Goal: Task Accomplishment & Management: Manage account settings

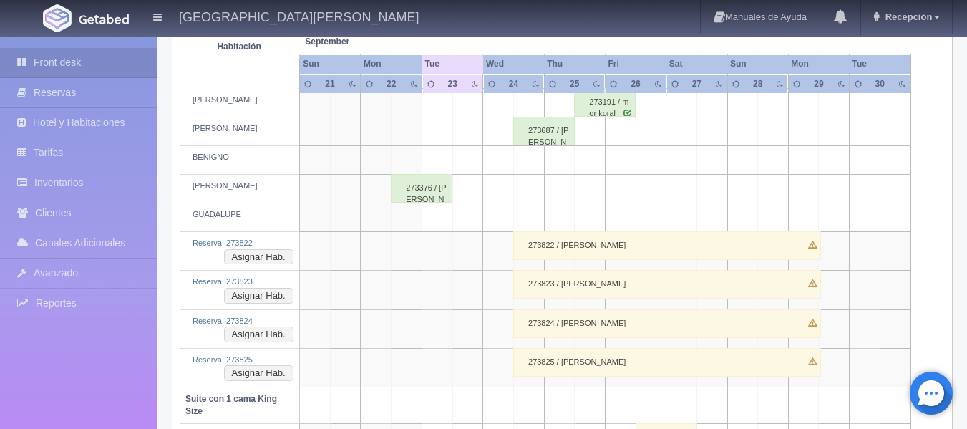
scroll to position [560, 0]
click at [578, 252] on div "273822 / Clara Coch" at bounding box center [667, 244] width 308 height 29
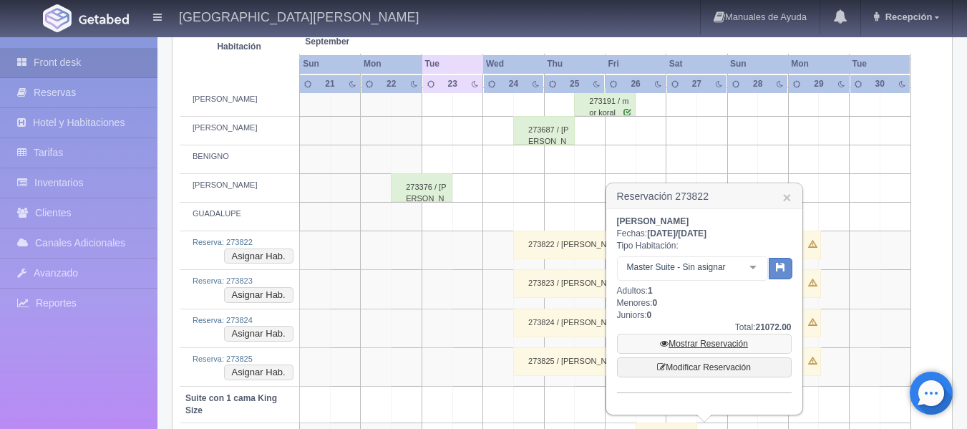
click at [701, 344] on link "Mostrar Reservación" at bounding box center [704, 343] width 175 height 20
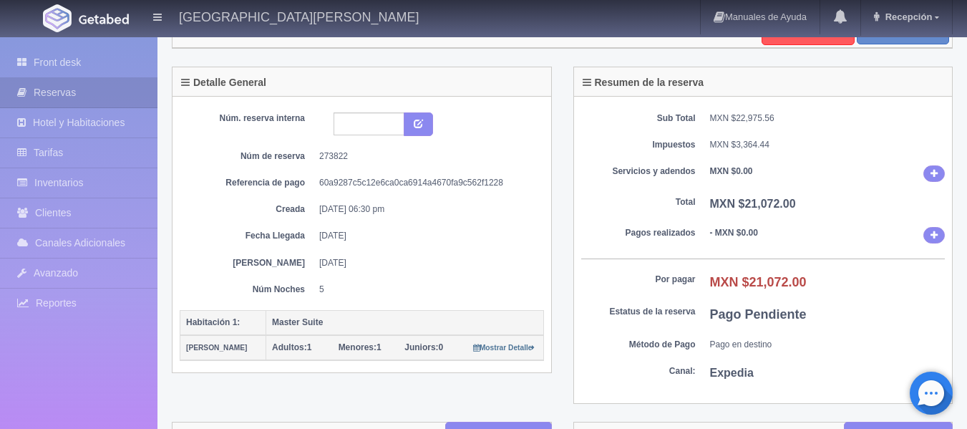
scroll to position [59, 0]
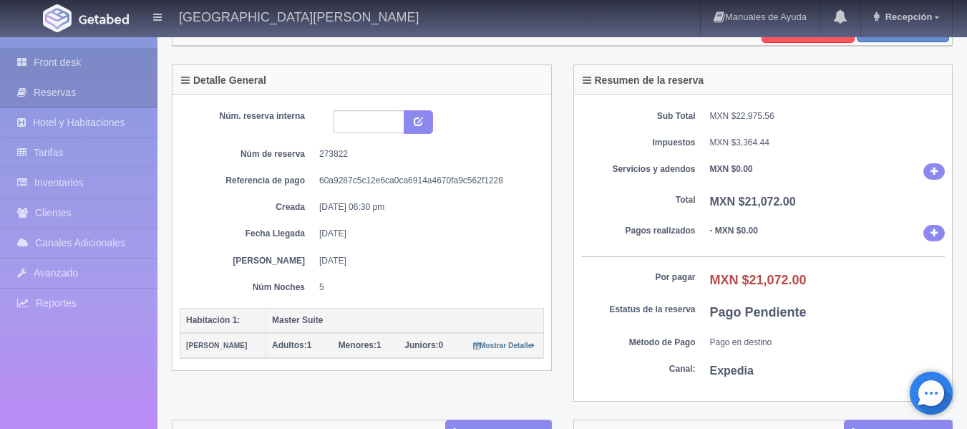
click at [21, 55] on icon at bounding box center [25, 62] width 16 height 14
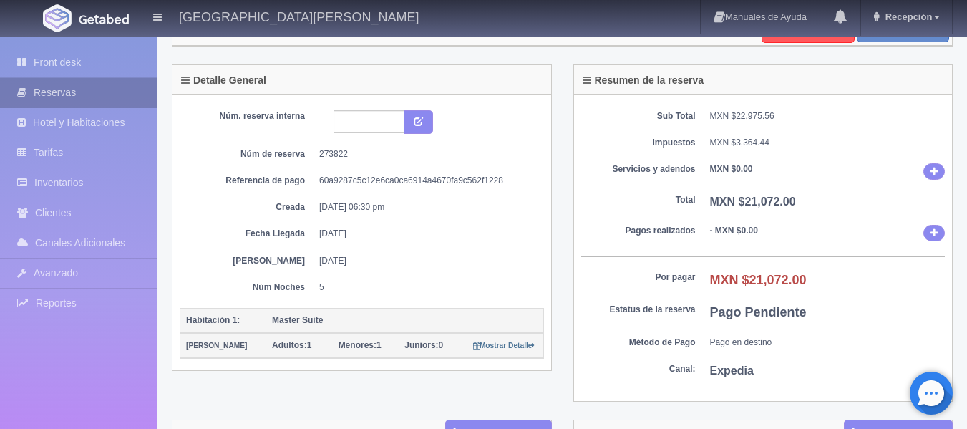
click at [69, 80] on link "Reservas" at bounding box center [78, 92] width 157 height 29
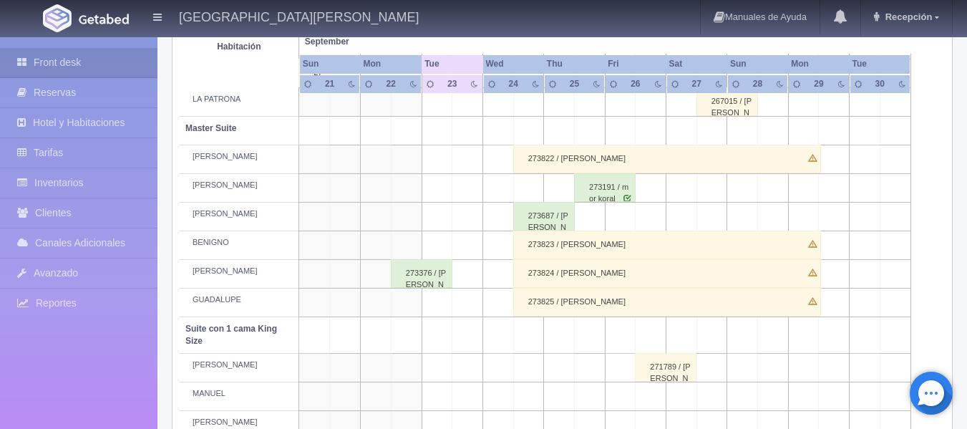
scroll to position [474, 0]
click at [643, 238] on div "273823 / Beatriz De Cock" at bounding box center [667, 245] width 308 height 29
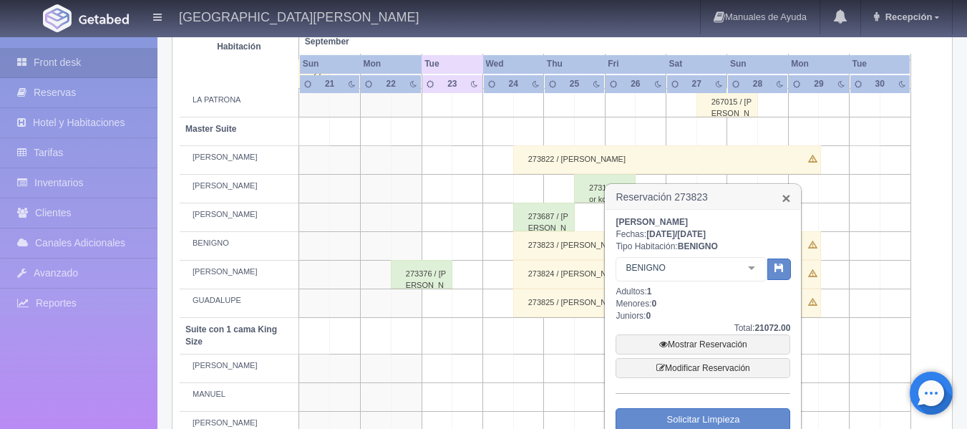
click at [783, 193] on link "×" at bounding box center [785, 197] width 9 height 15
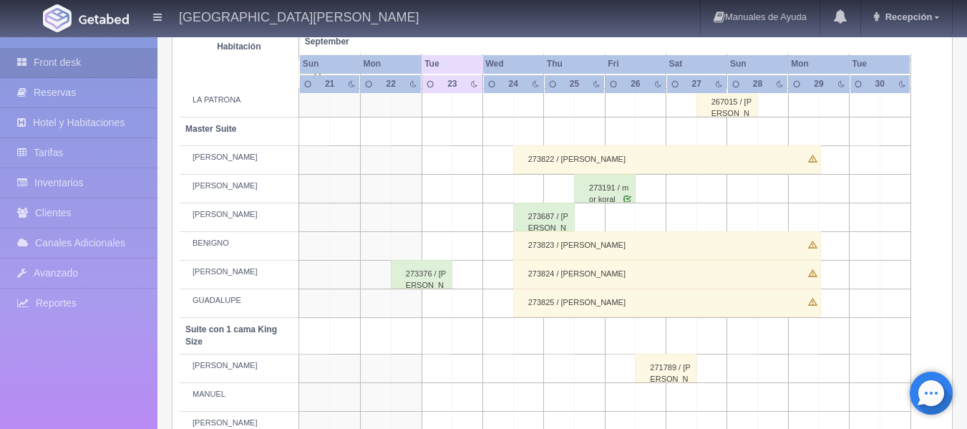
click at [677, 301] on div "273825 / Nicolas Cock" at bounding box center [667, 302] width 308 height 29
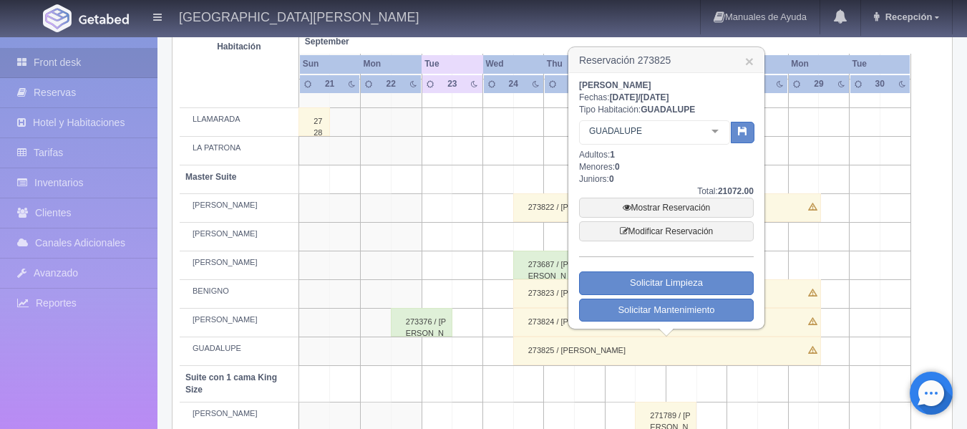
scroll to position [425, 0]
click at [751, 62] on link "×" at bounding box center [749, 61] width 9 height 15
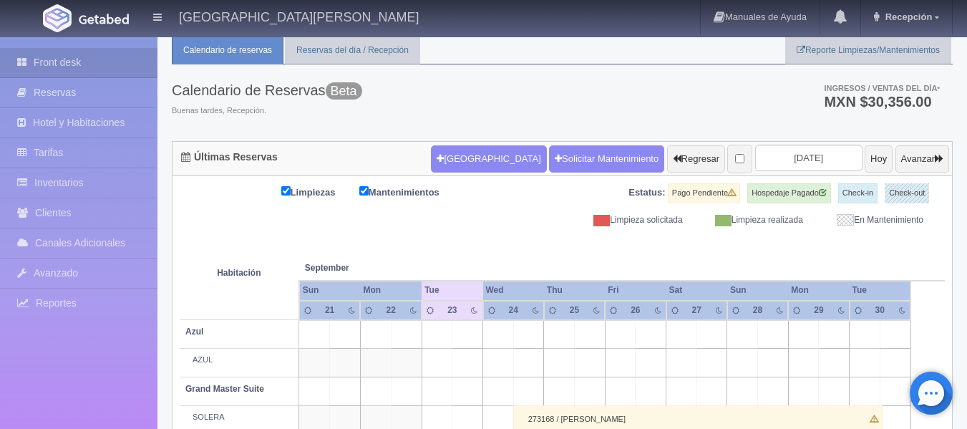
scroll to position [41, 0]
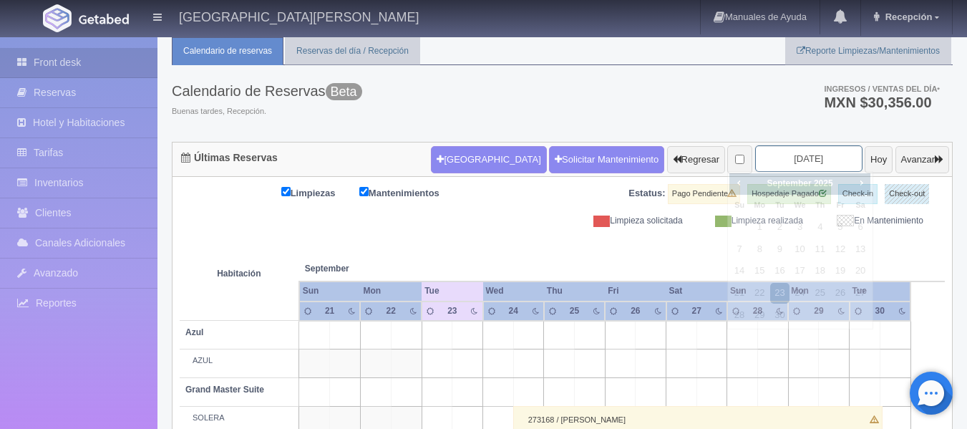
click at [792, 162] on input "2025-09-23" at bounding box center [808, 158] width 107 height 26
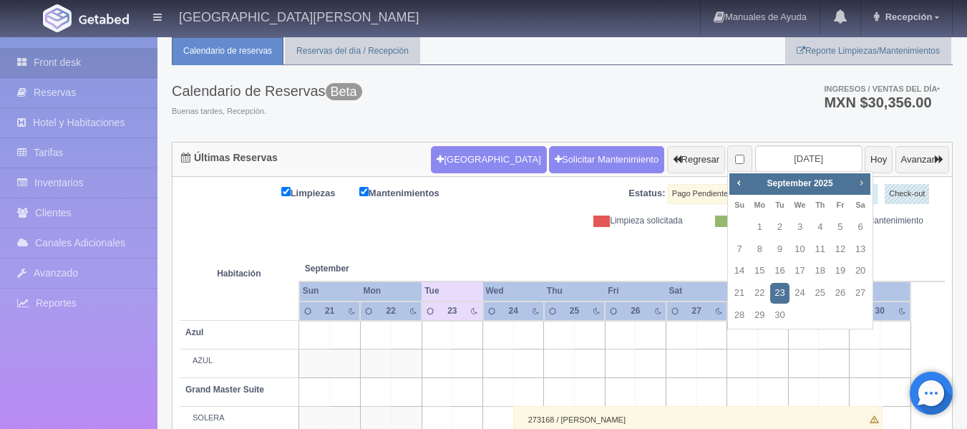
click at [859, 189] on link "Next" at bounding box center [862, 183] width 16 height 16
click at [756, 287] on link "20" at bounding box center [759, 293] width 19 height 21
type input "2025-10-20"
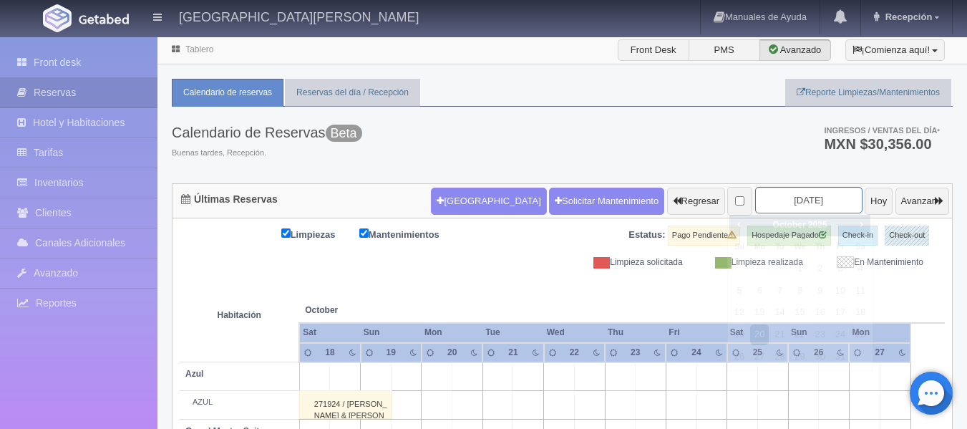
click at [776, 205] on input "2025-10-20" at bounding box center [808, 200] width 107 height 26
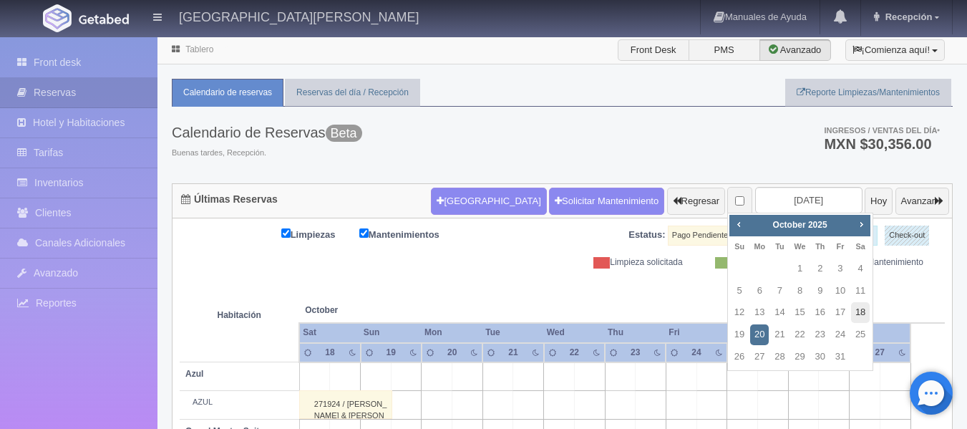
click at [854, 307] on link "18" at bounding box center [860, 312] width 19 height 21
type input "[DATE]"
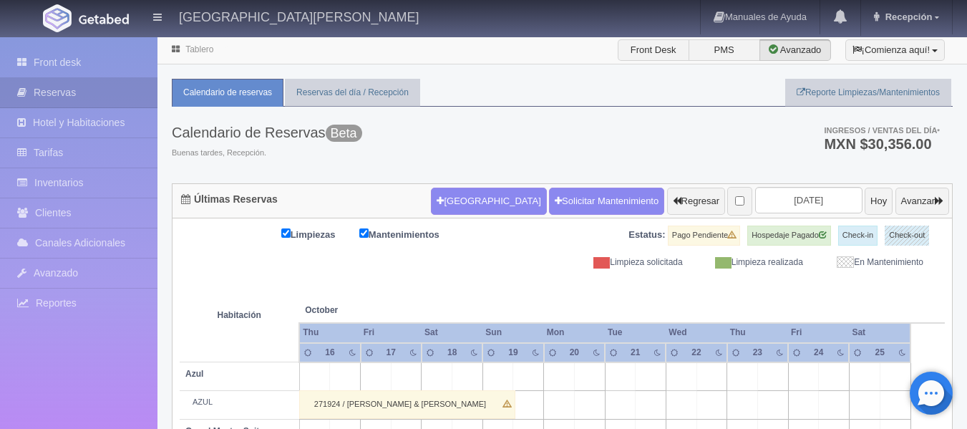
click at [799, 216] on div "Nueva Reserva Solicitar Mantenimiento Regresar 2025-10-18 Hoy Avanzar" at bounding box center [689, 200] width 525 height 37
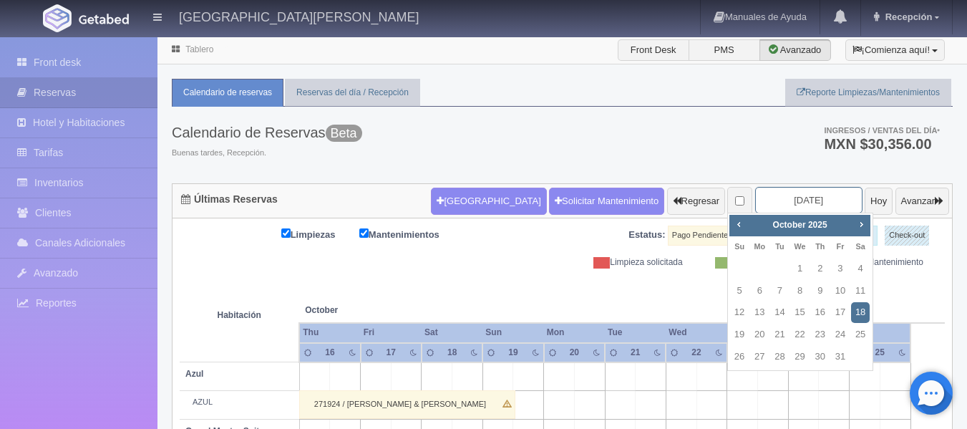
click at [791, 195] on input "2025-10-18" at bounding box center [808, 200] width 107 height 26
click at [827, 309] on link "16" at bounding box center [820, 312] width 19 height 21
type input "[DATE]"
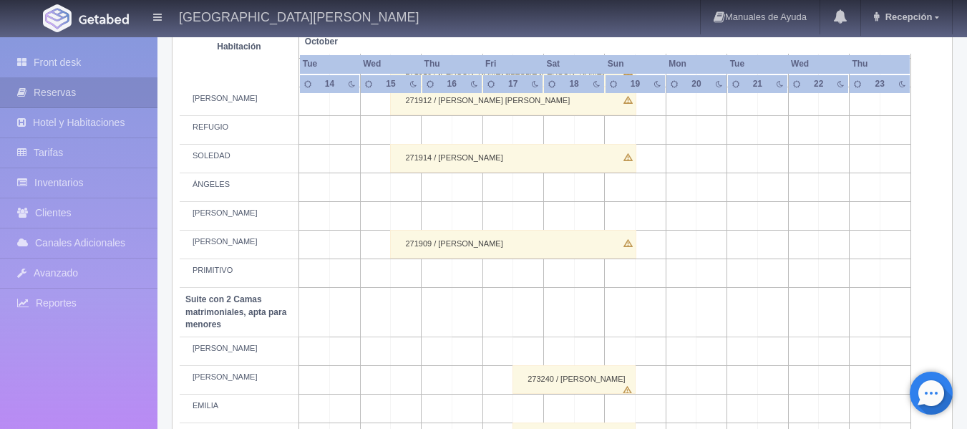
scroll to position [797, 0]
click at [91, 182] on link "Inventarios" at bounding box center [78, 182] width 157 height 29
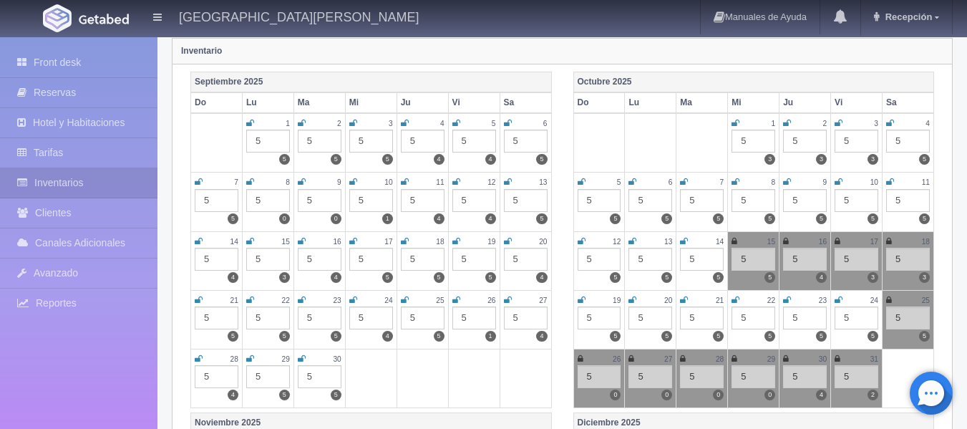
scroll to position [167, 0]
click at [834, 240] on td "17 5 3" at bounding box center [857, 261] width 52 height 59
click at [838, 243] on icon at bounding box center [837, 242] width 6 height 9
click at [889, 243] on icon at bounding box center [889, 242] width 6 height 9
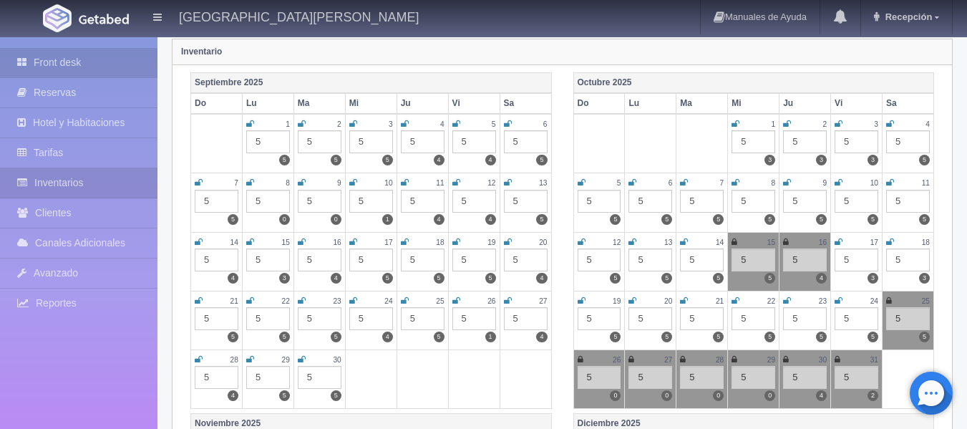
click at [140, 65] on link "Front desk" at bounding box center [78, 62] width 157 height 29
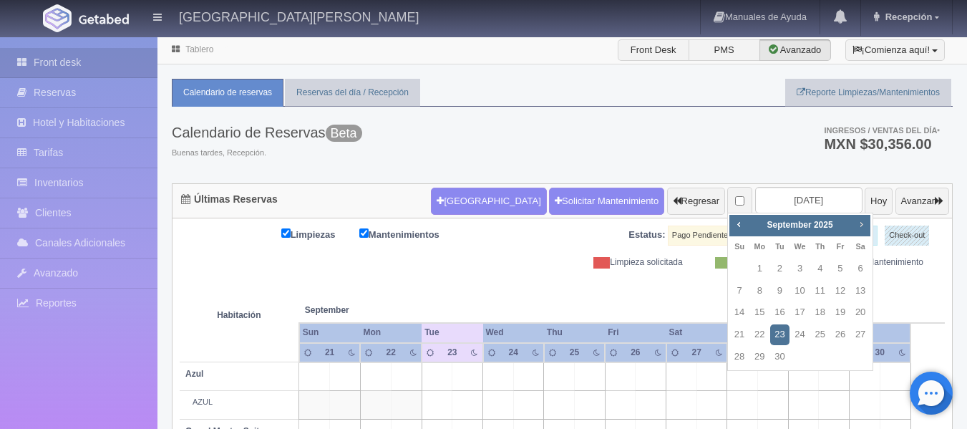
click at [859, 228] on span "Next" at bounding box center [860, 223] width 11 height 11
click at [824, 311] on link "16" at bounding box center [820, 312] width 19 height 21
type input "[DATE]"
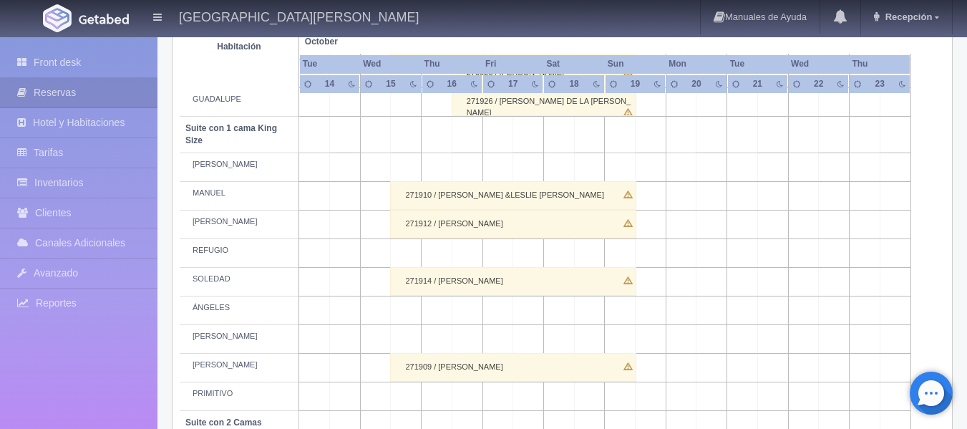
scroll to position [675, 0]
click at [472, 315] on td at bounding box center [466, 309] width 31 height 29
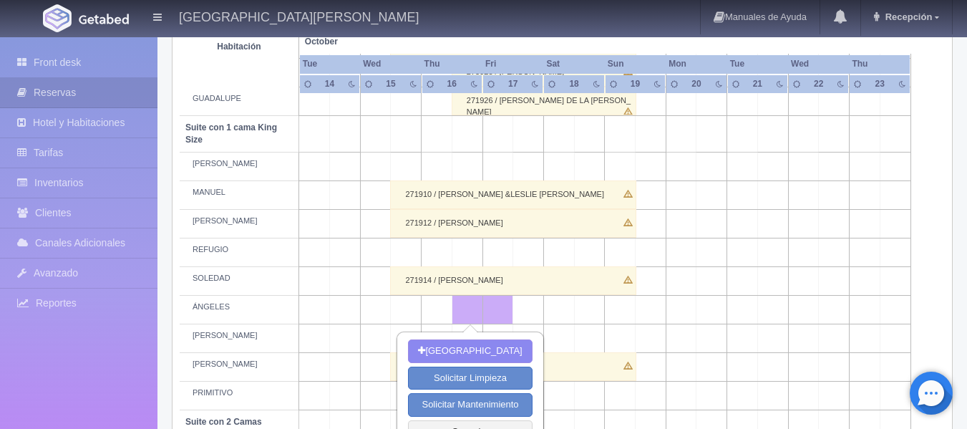
click at [611, 315] on td at bounding box center [620, 309] width 31 height 29
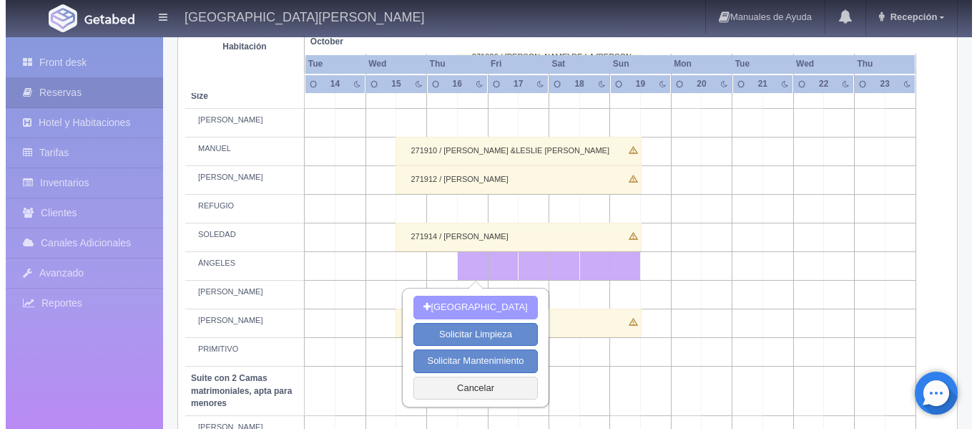
scroll to position [720, 0]
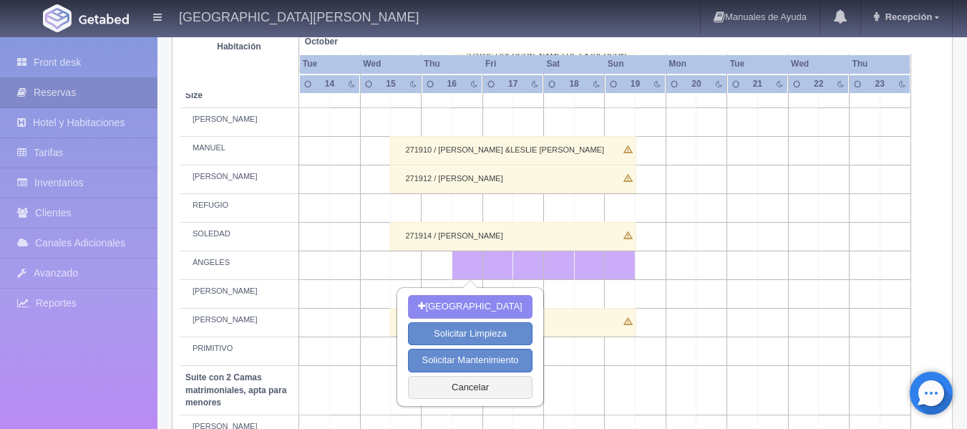
click at [534, 264] on td at bounding box center [528, 265] width 31 height 29
click at [465, 386] on button "Cancelar" at bounding box center [470, 388] width 124 height 24
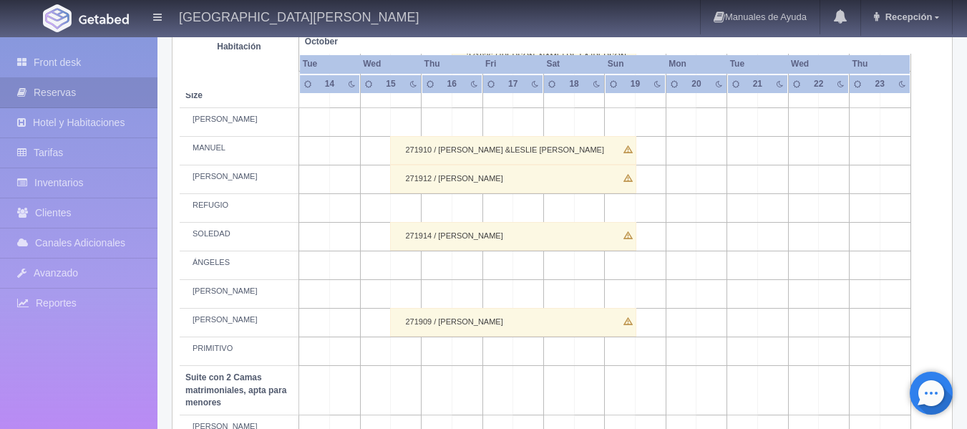
click at [532, 272] on td at bounding box center [528, 265] width 31 height 29
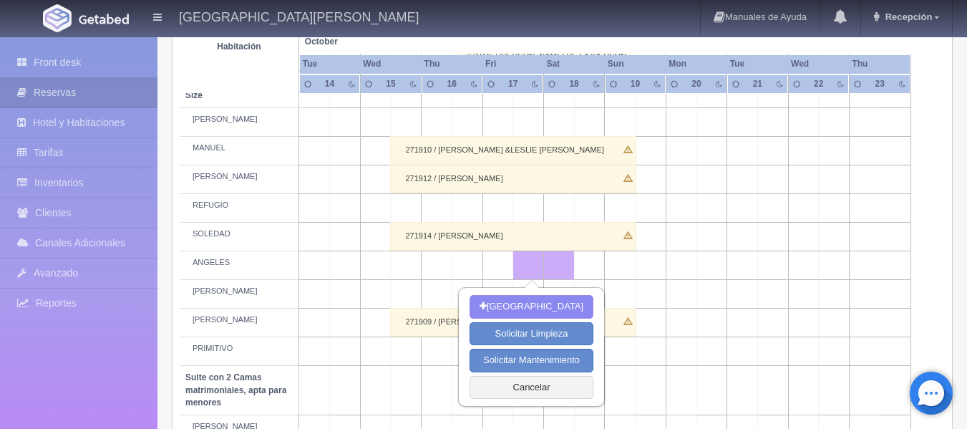
click at [622, 265] on td at bounding box center [620, 265] width 31 height 29
click at [524, 313] on button "[GEOGRAPHIC_DATA]" at bounding box center [531, 307] width 124 height 24
type input "17-10-2025"
type input "19-10-2025"
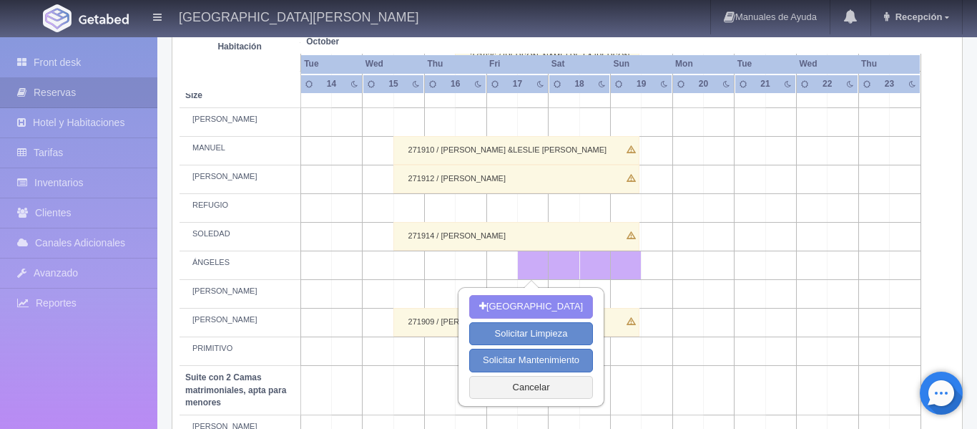
drag, startPoint x: 524, startPoint y: 313, endPoint x: 494, endPoint y: 333, distance: 36.1
click at [0, 0] on th "Total:" at bounding box center [0, 0] width 0 height 0
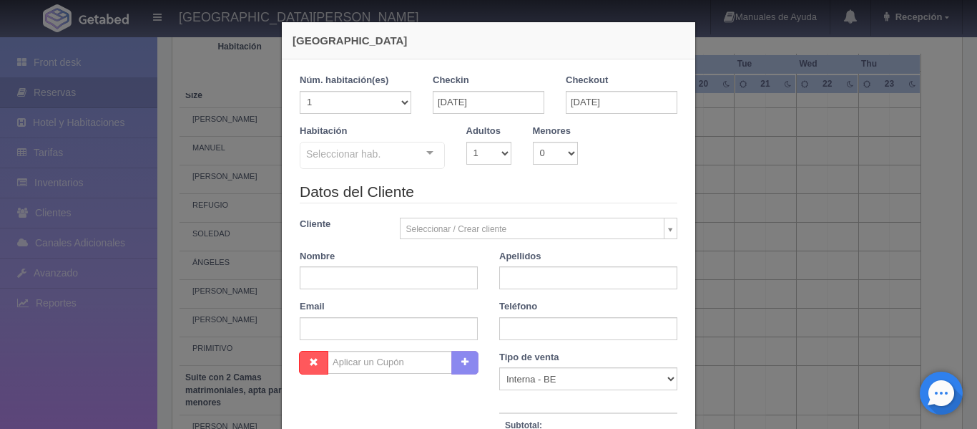
checkbox input "false"
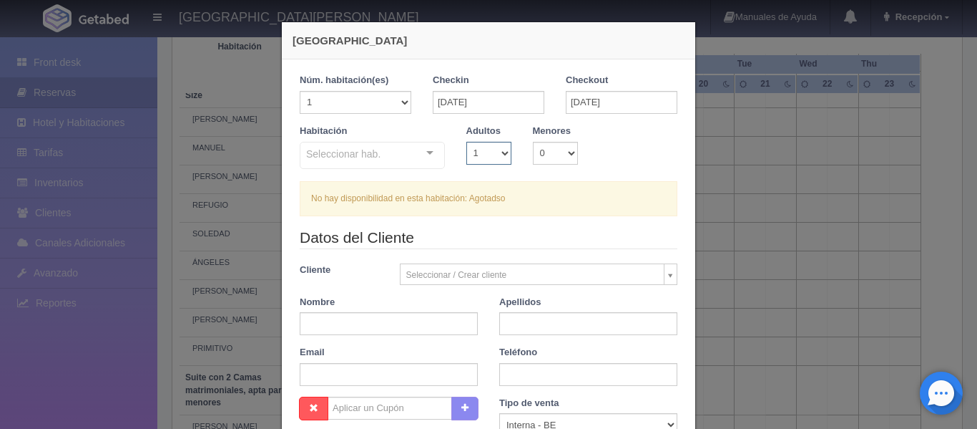
click at [496, 156] on select "1 2 3 4 5 6 7 8 9 10" at bounding box center [488, 153] width 45 height 23
select select "2"
click at [466, 142] on select "1 2 3 4 5 6 7 8 9 10" at bounding box center [488, 153] width 45 height 23
click at [414, 154] on div "Seleccionar hab. Suite con 2 camas matrimoniales-No apta para menores Suite con…" at bounding box center [372, 156] width 145 height 29
click at [306, 154] on input "text" at bounding box center [306, 152] width 0 height 14
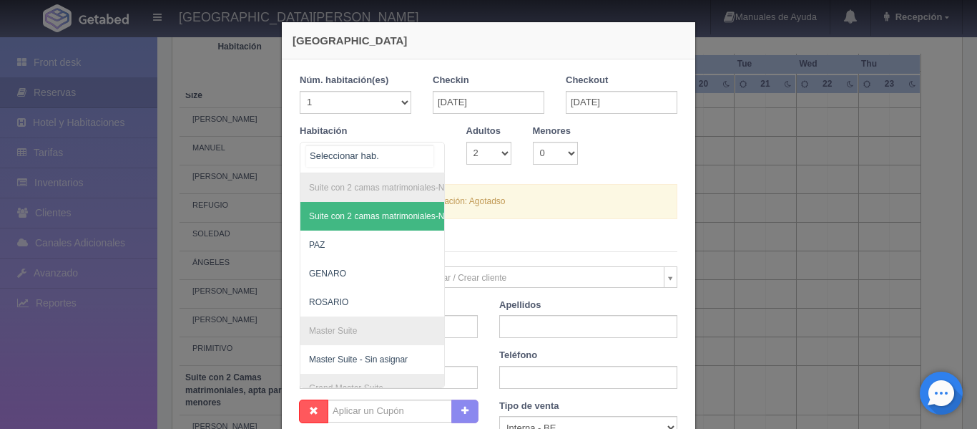
click at [414, 154] on input "text" at bounding box center [369, 155] width 127 height 21
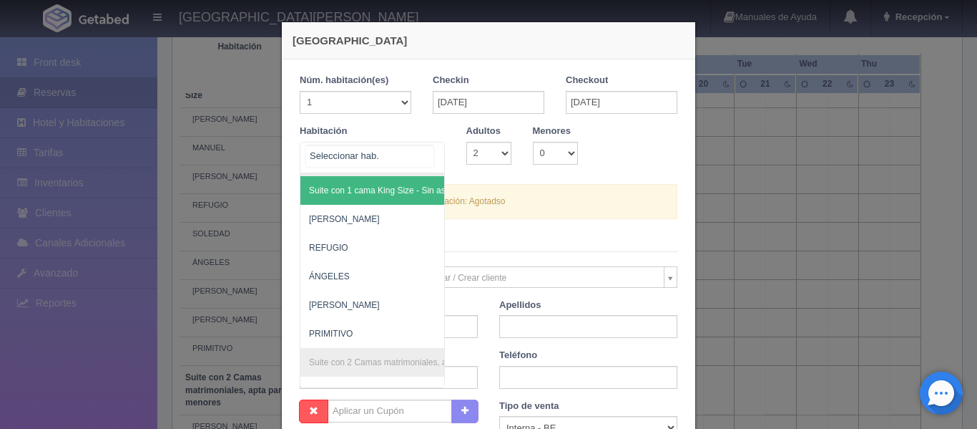
scroll to position [513, 0]
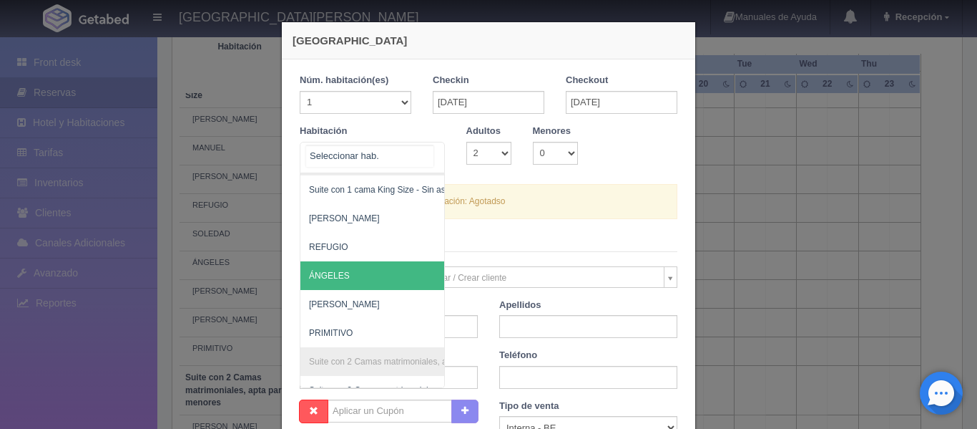
click at [381, 285] on span "ÁNGELES" at bounding box center [441, 275] width 283 height 29
click at [381, 290] on span "HUMBERTO" at bounding box center [441, 304] width 283 height 29
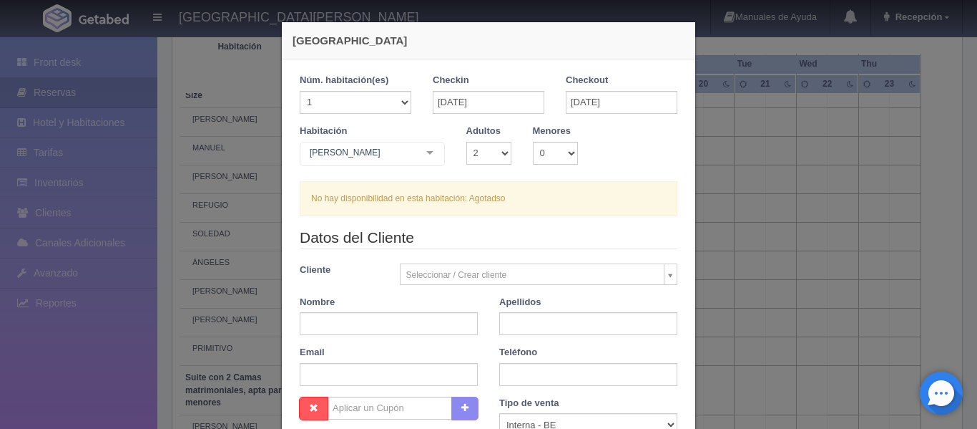
click at [421, 162] on div "HUMBERTO Suite con 2 camas matrimoniales-No apta para menores Suite con 2 camas…" at bounding box center [372, 156] width 145 height 29
click at [306, 157] on input "text" at bounding box center [306, 152] width 0 height 14
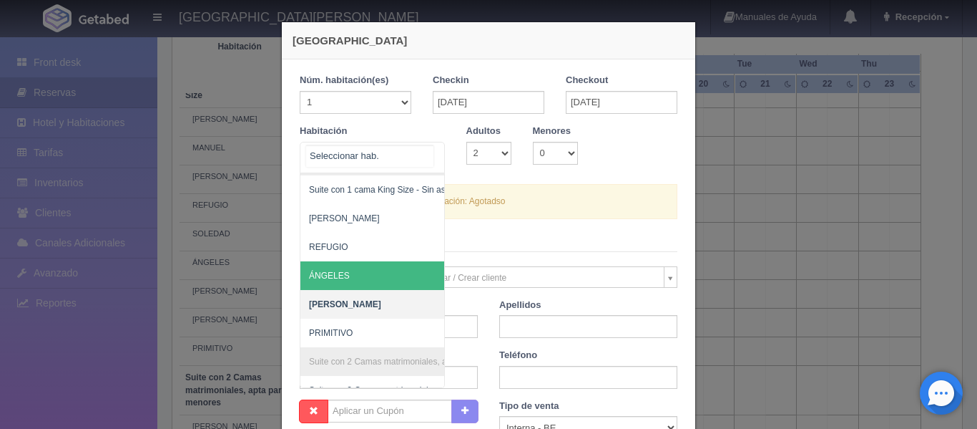
click at [388, 268] on span "ÁNGELES" at bounding box center [441, 275] width 283 height 29
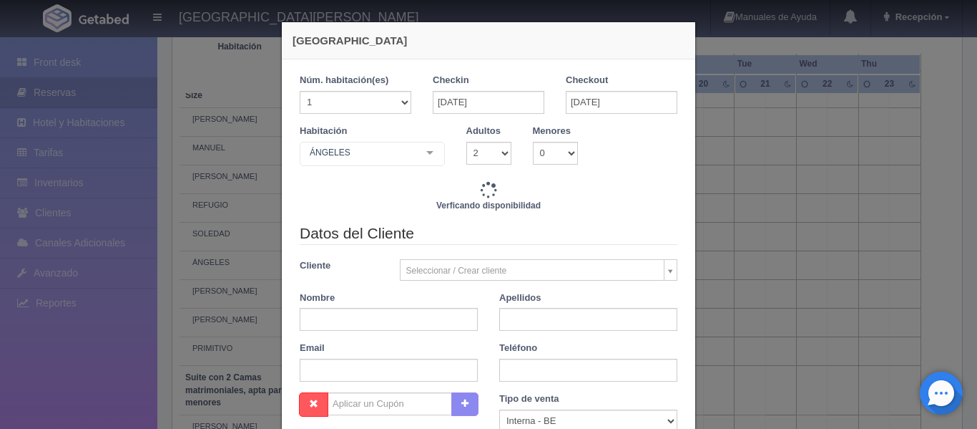
click at [406, 264] on body "Hacienda El Carmen Hotel & Spa Manuales de Ayuda Actualizaciones recientes Rece…" at bounding box center [488, 76] width 977 height 1520
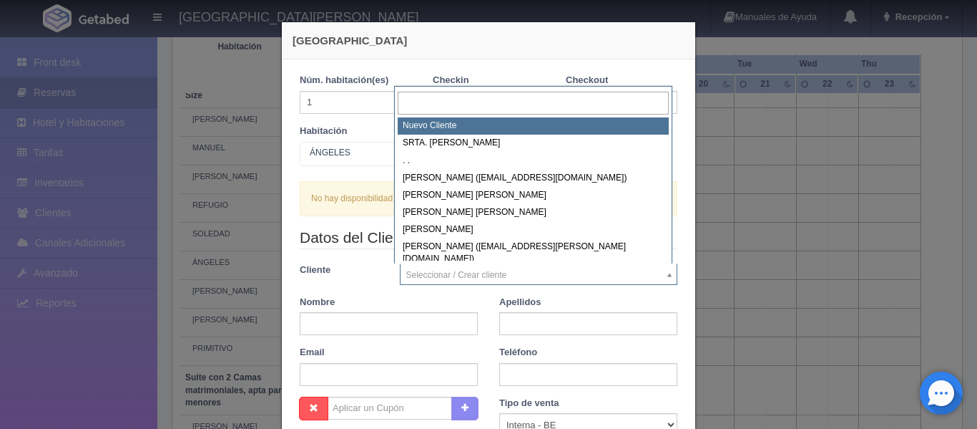
click at [366, 257] on body "Hacienda El Carmen Hotel & Spa Manuales de Ayuda Actualizaciones recientes Rece…" at bounding box center [488, 76] width 977 height 1520
click at [628, 284] on body "Hacienda El Carmen Hotel & Spa Manuales de Ayuda Actualizaciones recientes Rece…" at bounding box center [488, 76] width 977 height 1520
click at [668, 275] on body "Hacienda El Carmen Hotel & Spa Manuales de Ayuda Actualizaciones recientes Rece…" at bounding box center [488, 76] width 977 height 1520
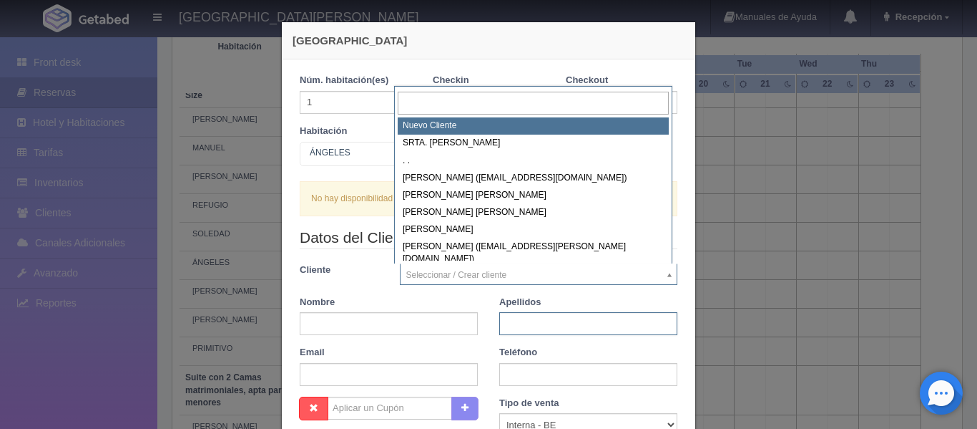
click at [635, 316] on input "text" at bounding box center [588, 323] width 178 height 23
click at [600, 322] on input "text" at bounding box center [588, 323] width 178 height 23
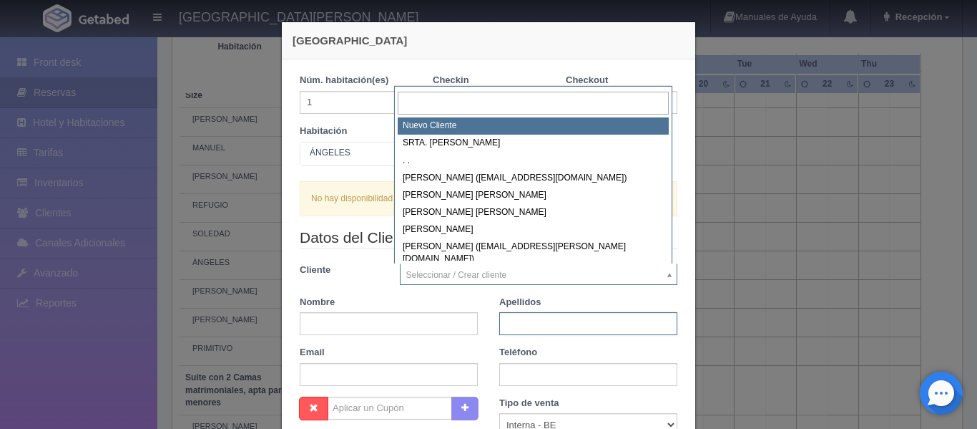
click at [585, 321] on input "text" at bounding box center [588, 323] width 178 height 23
click at [257, 366] on div "Nueva Reserva 1 Núm. habitación(es) 1 2 3 4 5 6 7 8 9 10 11 12 13 14 15 16 17 1…" at bounding box center [488, 214] width 977 height 429
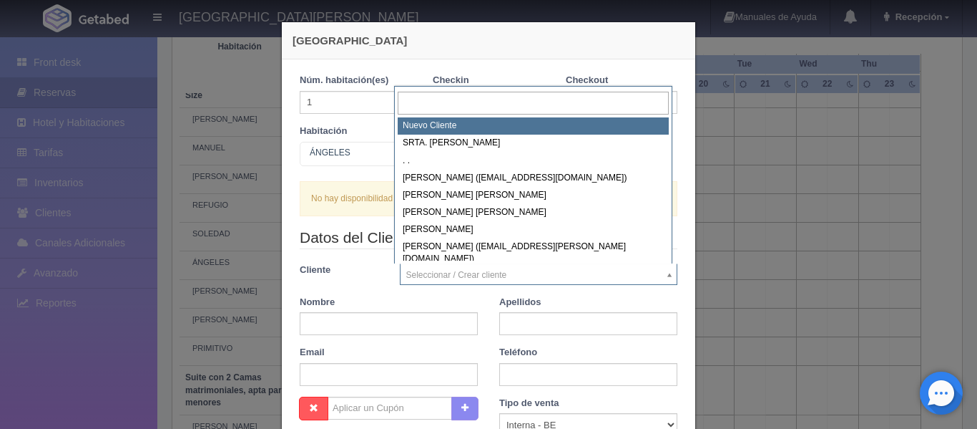
click at [257, 366] on div "Nueva Reserva 1 Núm. habitación(es) 1 2 3 4 5 6 7 8 9 10 11 12 13 14 15 16 17 1…" at bounding box center [488, 214] width 977 height 429
click at [577, 295] on div "1 Núm. habitación(es) 1 2 3 4 5 6 7 8 9 10 11 12 13 14 15 16 17 18 19 20 Checki…" at bounding box center [489, 338] width 414 height 559
click at [577, 295] on div "Apellidos" at bounding box center [589, 315] width 200 height 40
click at [487, 131] on form "1 Núm. habitación(es) 1 2 3 4 5 6 7 8 9 10 11 12 13 14 15 16 17 18 19 20 Checki…" at bounding box center [489, 339] width 378 height 530
click at [487, 131] on label "Adultos" at bounding box center [483, 131] width 34 height 14
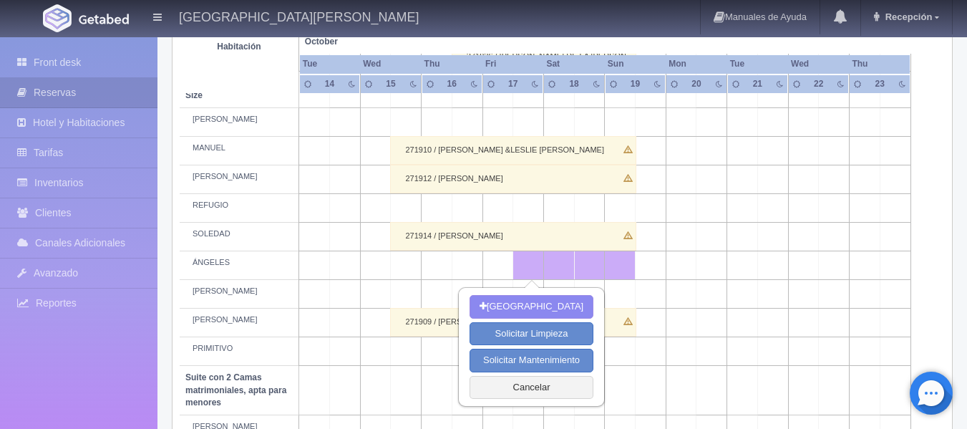
drag, startPoint x: 487, startPoint y: 131, endPoint x: 638, endPoint y: 335, distance: 253.7
click at [638, 335] on td at bounding box center [650, 322] width 31 height 29
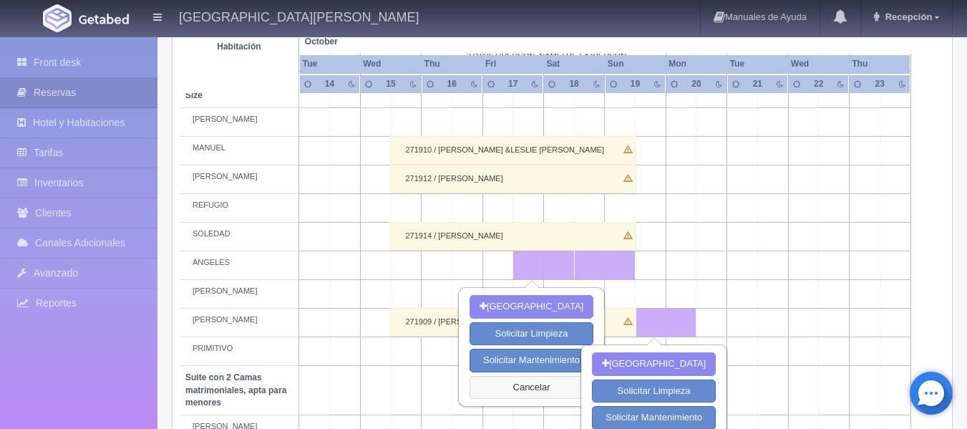
click at [540, 383] on button "Cancelar" at bounding box center [531, 388] width 124 height 24
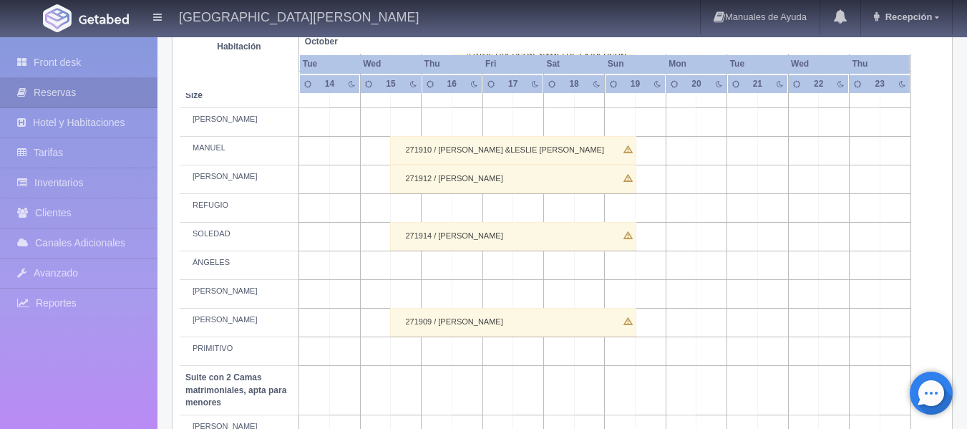
click at [529, 263] on td at bounding box center [528, 265] width 31 height 29
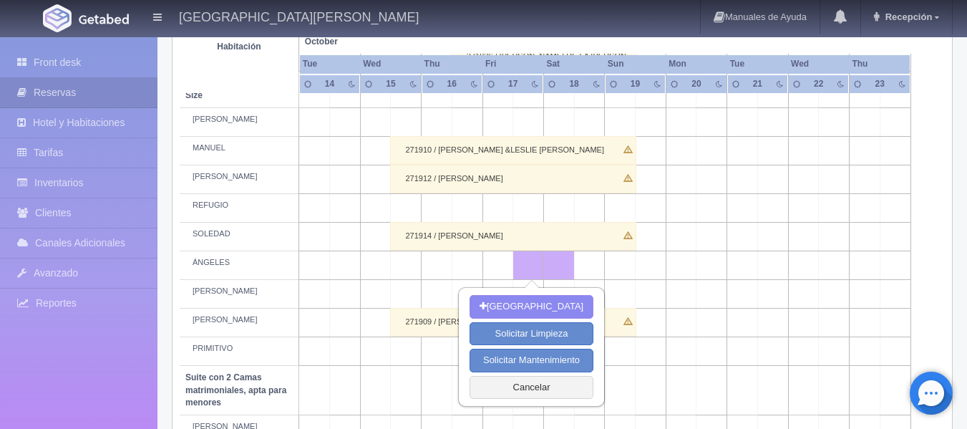
click at [624, 264] on td at bounding box center [620, 265] width 31 height 29
click at [559, 307] on button "Nueva Reserva" at bounding box center [531, 307] width 124 height 24
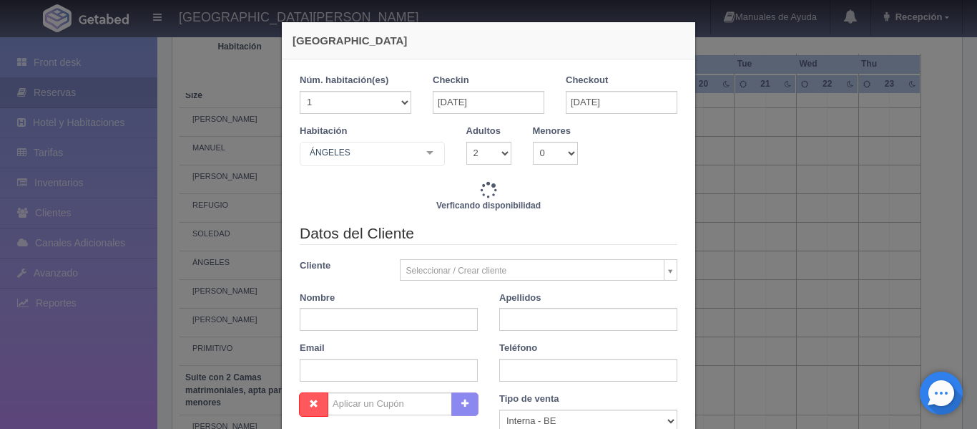
checkbox input "false"
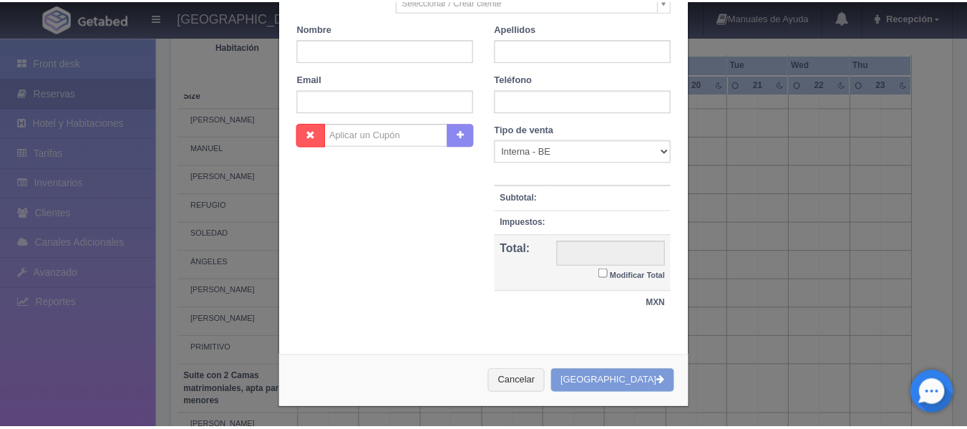
scroll to position [274, 0]
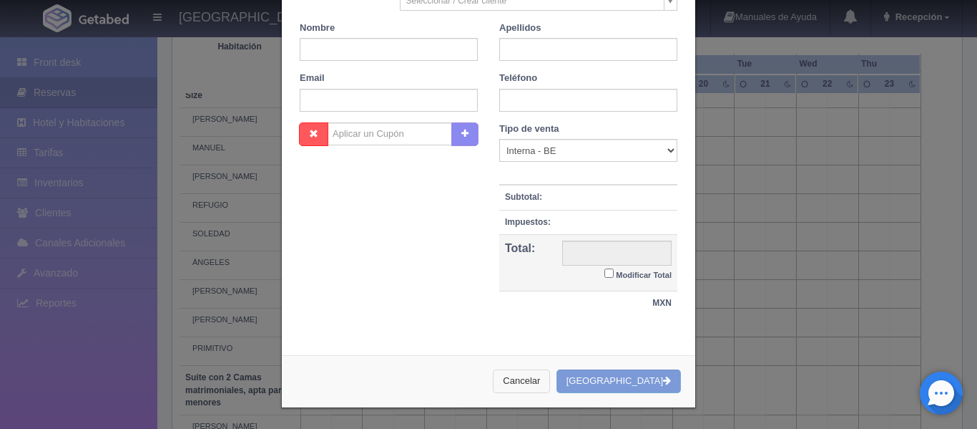
click at [539, 383] on button "Cancelar" at bounding box center [521, 381] width 57 height 24
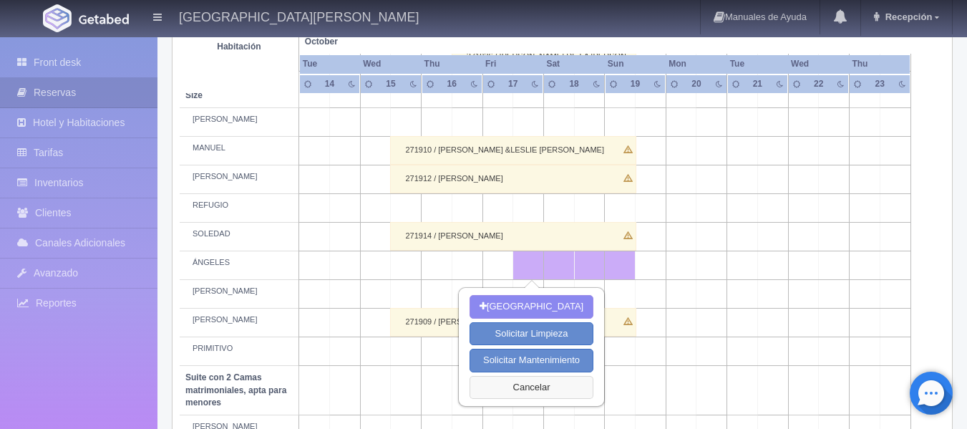
click at [541, 391] on button "Cancelar" at bounding box center [531, 388] width 124 height 24
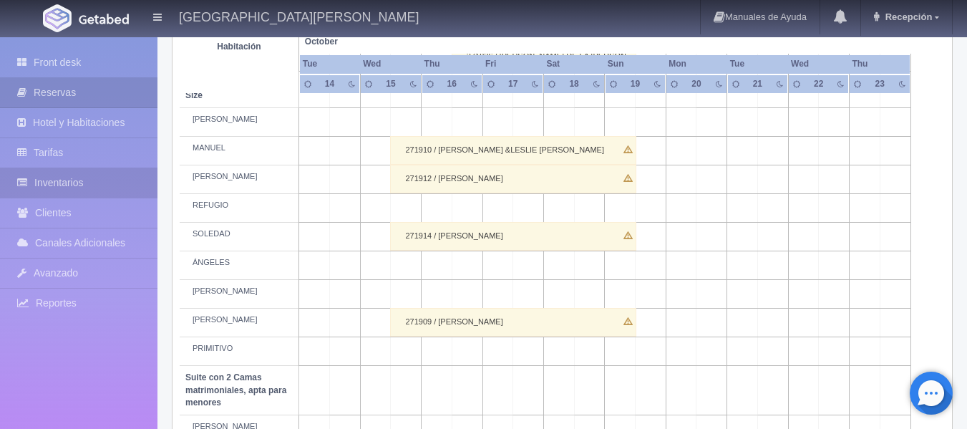
click at [119, 188] on link "Inventarios" at bounding box center [78, 182] width 157 height 29
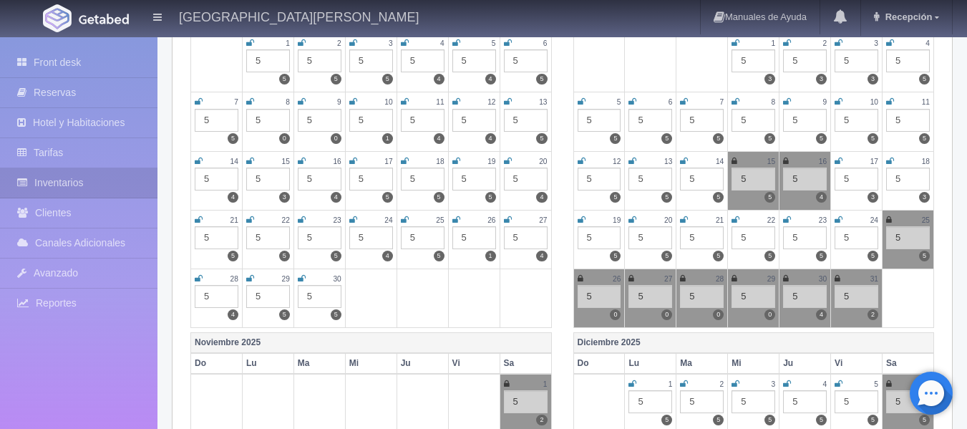
scroll to position [247, 0]
click at [837, 165] on icon at bounding box center [838, 161] width 8 height 9
click at [891, 163] on icon at bounding box center [890, 161] width 8 height 9
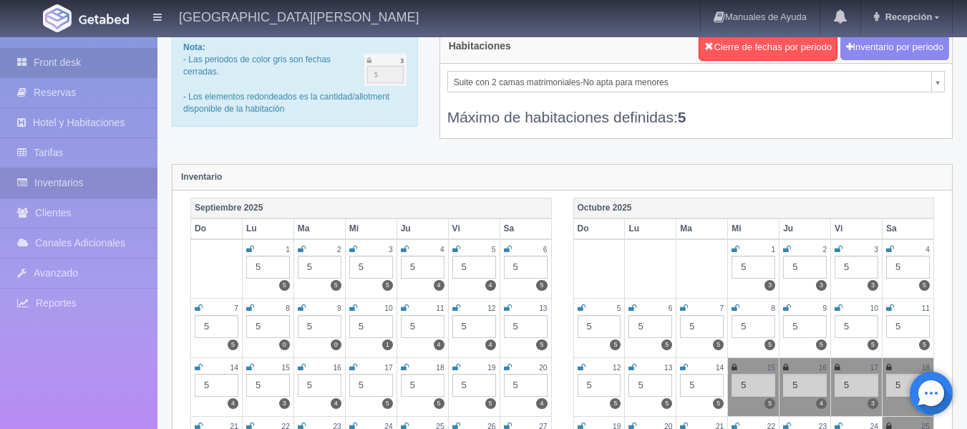
scroll to position [0, 0]
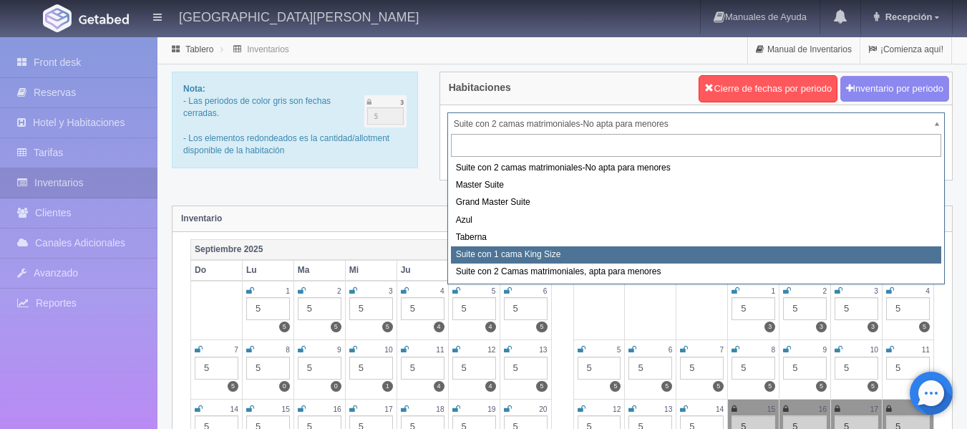
select select "1921"
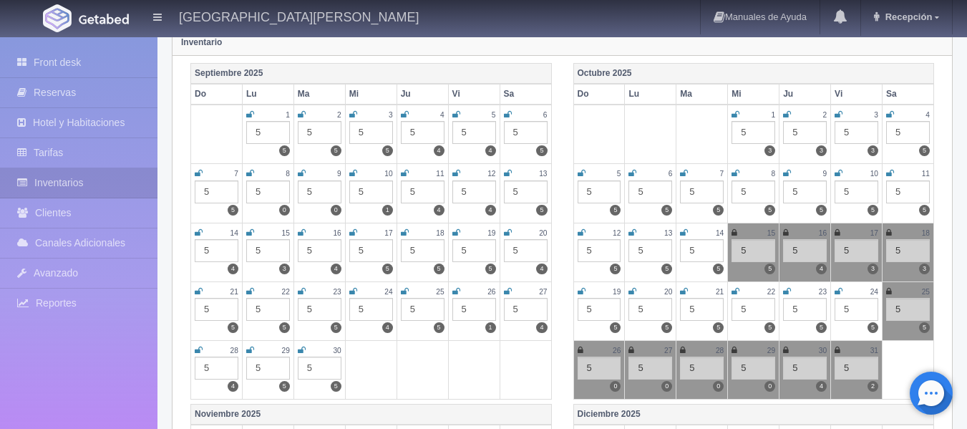
scroll to position [177, 0]
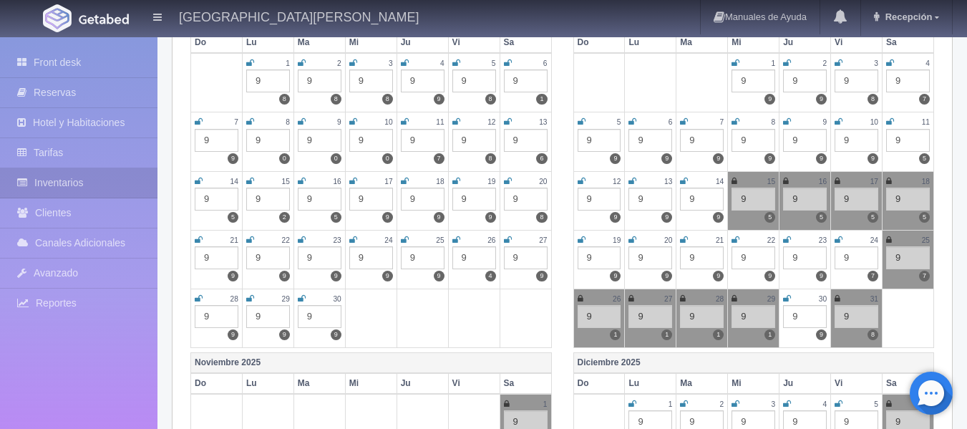
scroll to position [228, 0]
click at [835, 183] on icon at bounding box center [837, 180] width 6 height 9
click at [889, 179] on icon at bounding box center [889, 180] width 6 height 9
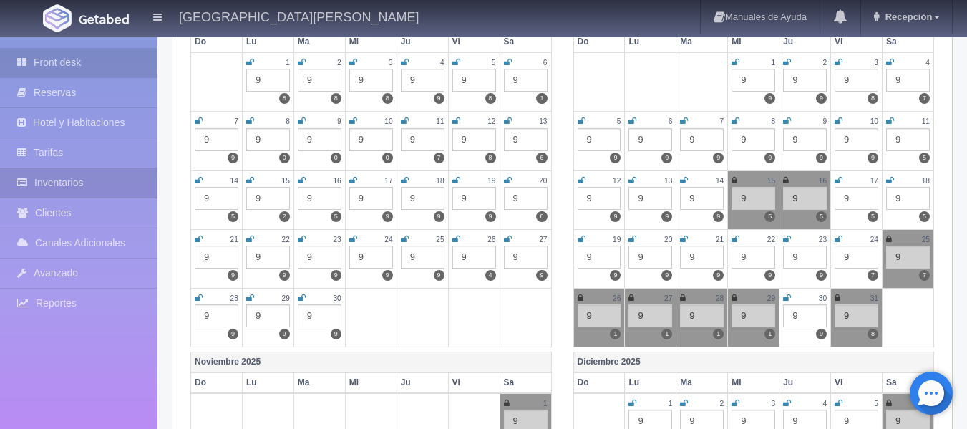
click at [77, 61] on link "Front desk" at bounding box center [78, 62] width 157 height 29
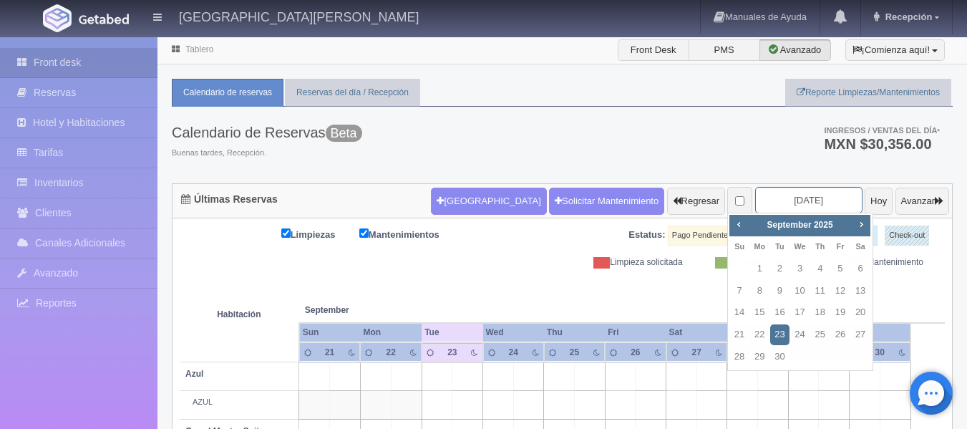
click at [778, 204] on input "[DATE]" at bounding box center [808, 200] width 107 height 26
click at [856, 224] on span "Next" at bounding box center [860, 223] width 11 height 11
click at [821, 310] on link "16" at bounding box center [820, 312] width 19 height 21
type input "[DATE]"
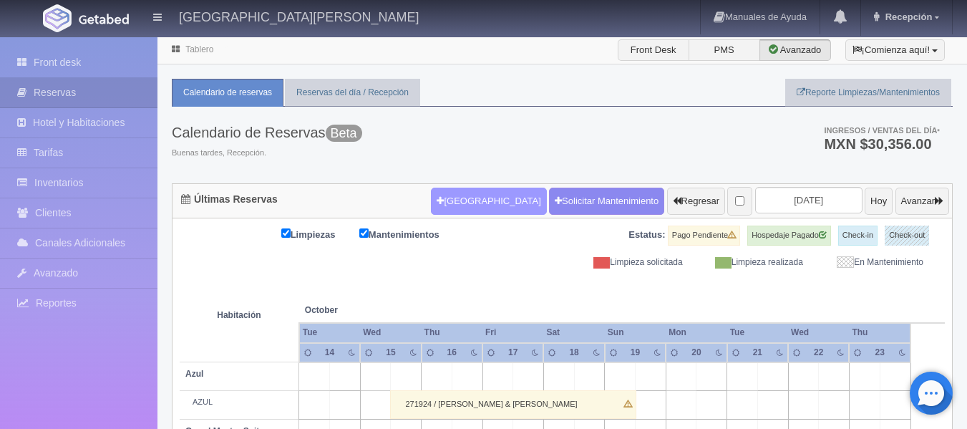
click at [468, 198] on button "Nueva Reserva" at bounding box center [488, 200] width 115 height 27
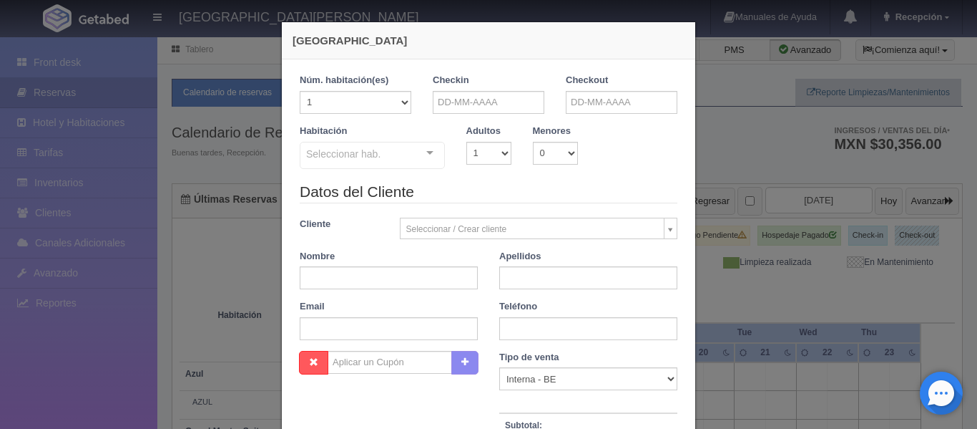
checkbox input "false"
click at [504, 155] on select "1 2 3 4 5 6 7 8 9 10" at bounding box center [488, 153] width 45 height 23
click at [494, 153] on select "1 2 3 4 5 6 7 8 9 10" at bounding box center [488, 153] width 45 height 23
select select "2"
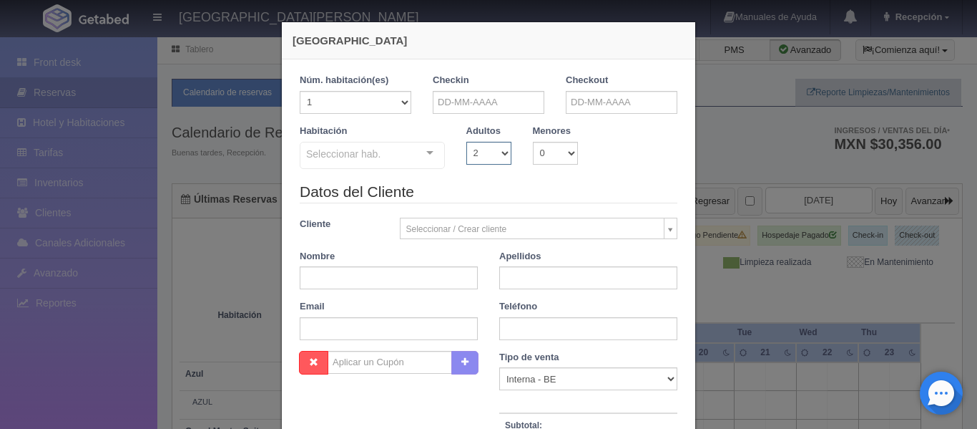
click at [466, 142] on select "1 2 3 4 5 6 7 8 9 10" at bounding box center [488, 153] width 45 height 23
checkbox input "false"
drag, startPoint x: 434, startPoint y: 89, endPoint x: 442, endPoint y: 102, distance: 15.1
click at [442, 102] on div "Checkin" at bounding box center [489, 94] width 112 height 40
click at [442, 102] on input "text" at bounding box center [489, 102] width 112 height 23
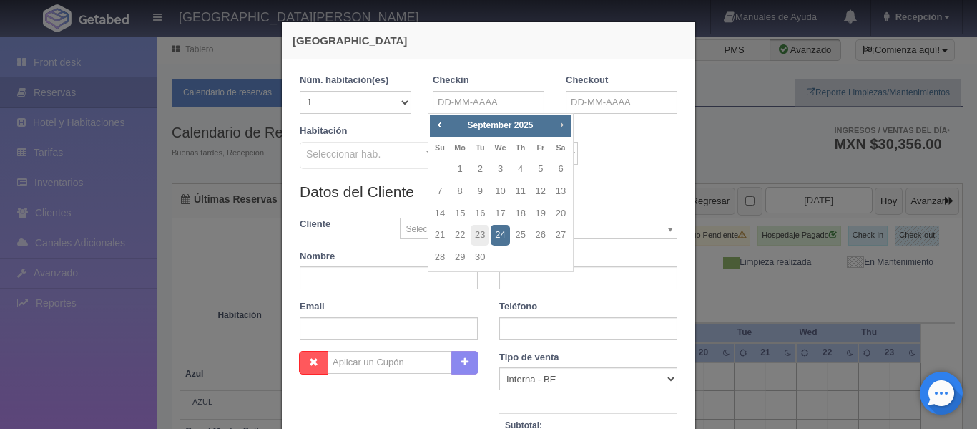
click at [559, 122] on span "Next" at bounding box center [561, 124] width 11 height 11
click at [534, 210] on link "17" at bounding box center [541, 213] width 19 height 21
type input "17-10-2025"
checkbox input "false"
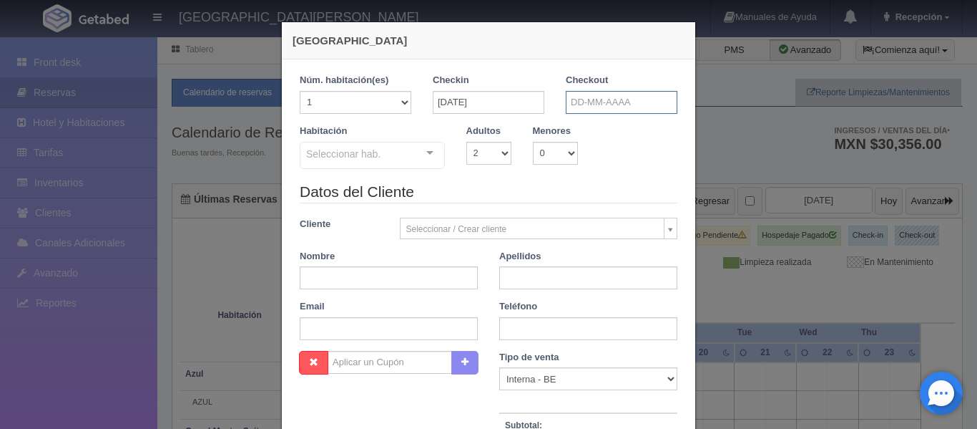
click at [652, 93] on input "text" at bounding box center [622, 102] width 112 height 23
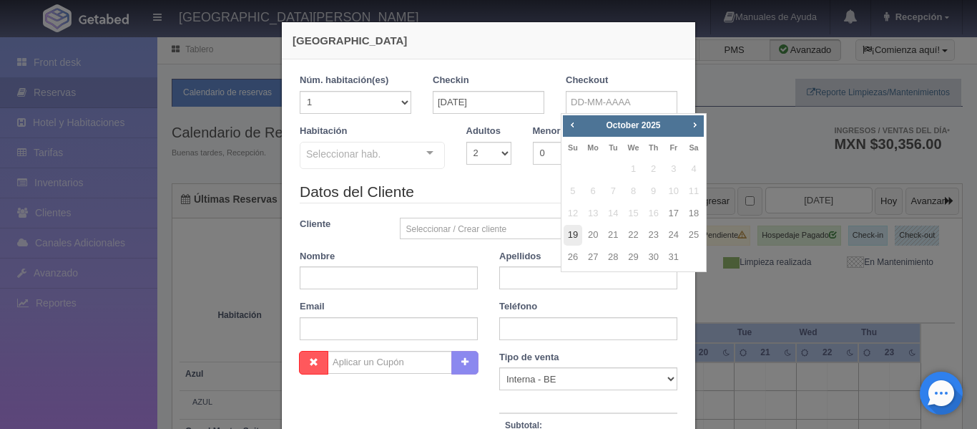
click at [567, 238] on link "19" at bounding box center [573, 235] width 19 height 21
type input "19-10-2025"
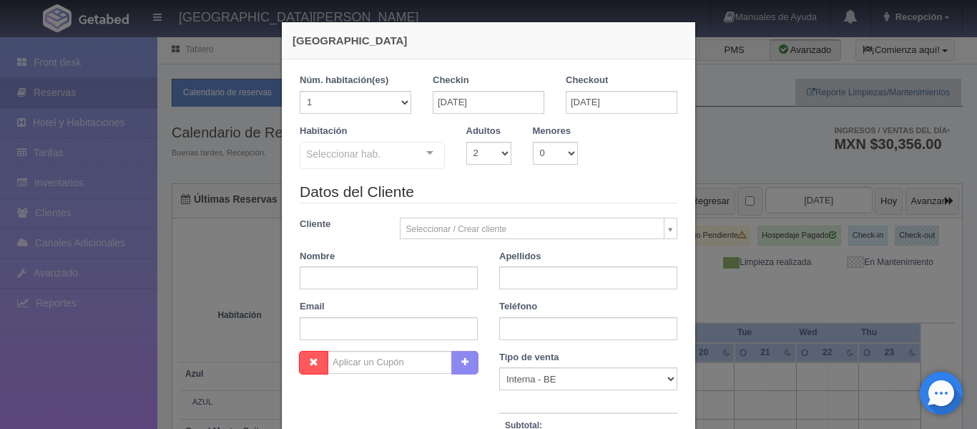
click at [422, 154] on div "Seleccionar hab. Suite con 2 camas matrimoniales-No apta para menores Suite con…" at bounding box center [372, 156] width 145 height 29
click at [306, 154] on input "text" at bounding box center [306, 152] width 0 height 14
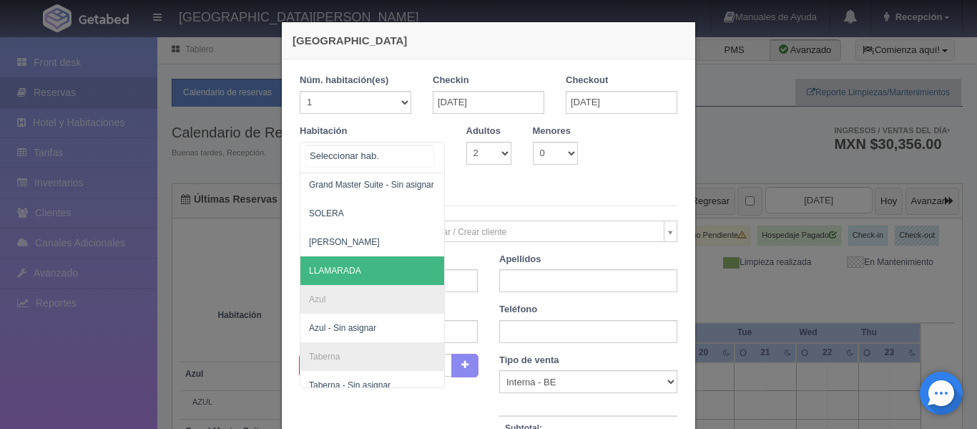
scroll to position [429, 0]
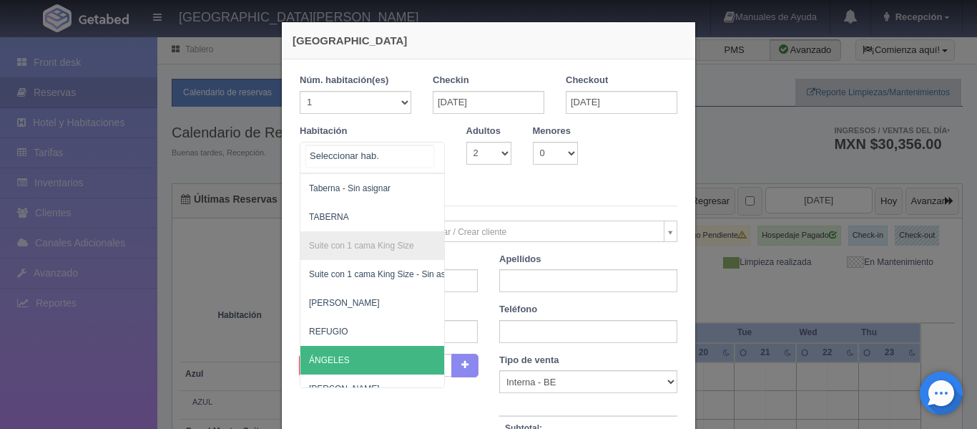
click at [346, 353] on span "ÁNGELES" at bounding box center [441, 360] width 283 height 29
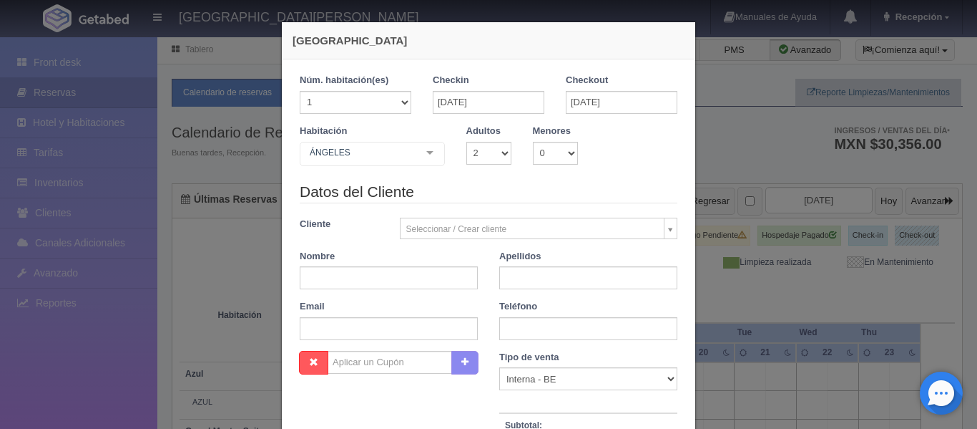
checkbox input "false"
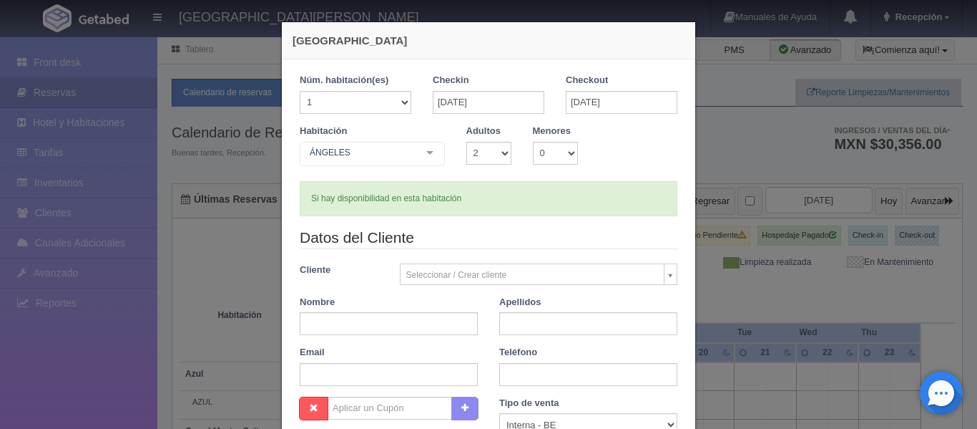
type input "9520.00"
checkbox input "false"
click at [414, 323] on input "text" at bounding box center [389, 323] width 178 height 23
click at [414, 323] on input "Pablo" at bounding box center [389, 323] width 178 height 23
type input "[PERSON_NAME]"
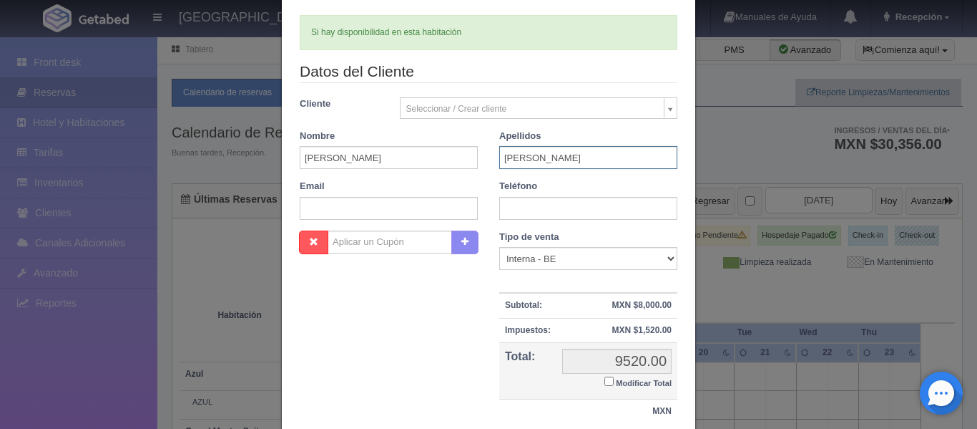
scroll to position [275, 0]
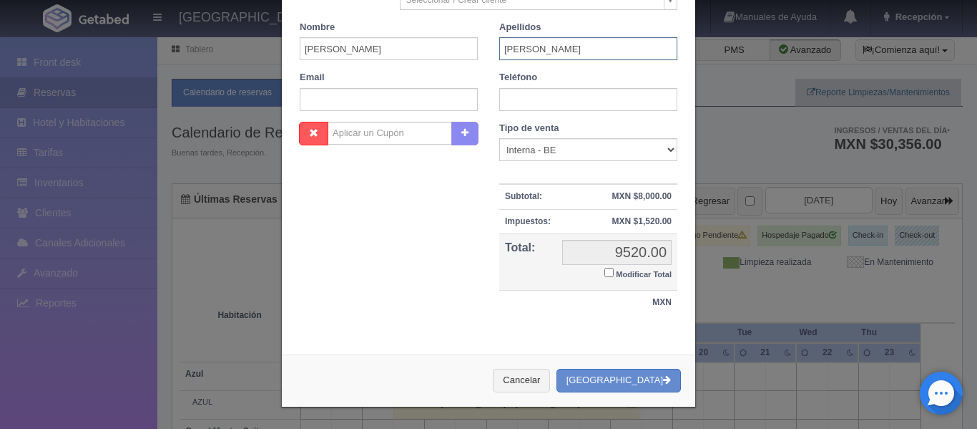
type input "MORALES"
click at [538, 334] on div "1 Núm. habitación(es) 1 2 3 4 5 6 7 8 9 10 11 12 13 14 15 16 17 18 19 20 Checki…" at bounding box center [489, 64] width 414 height 559
click at [614, 386] on button "Crear Reserva" at bounding box center [619, 380] width 124 height 24
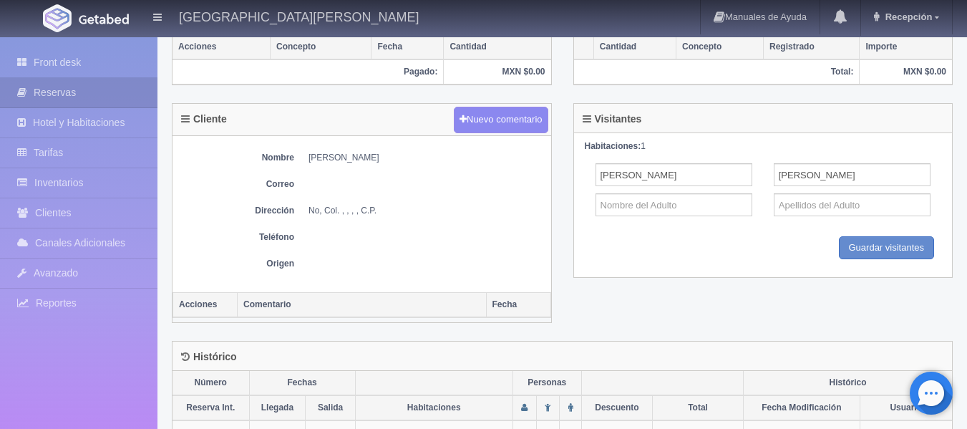
scroll to position [491, 0]
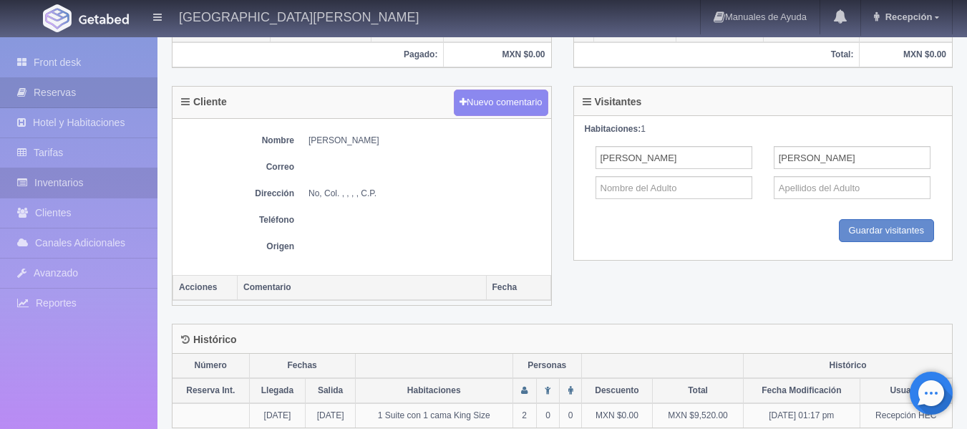
click at [96, 180] on link "Inventarios" at bounding box center [78, 182] width 157 height 29
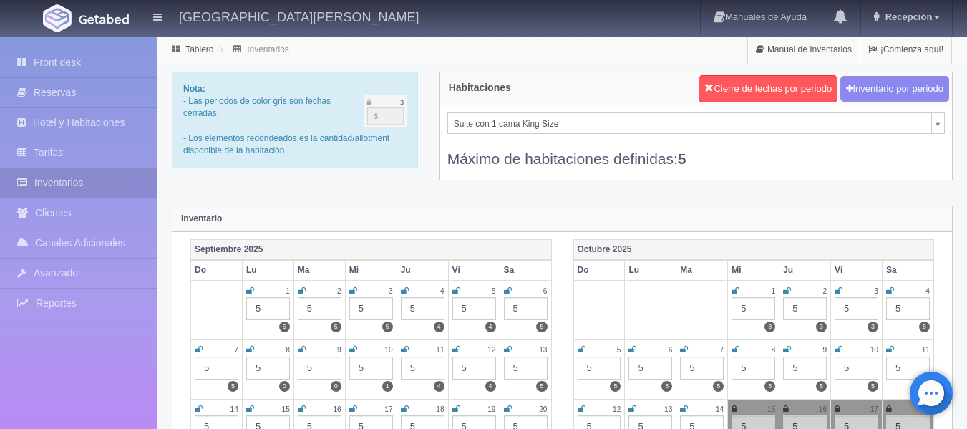
select select "1921"
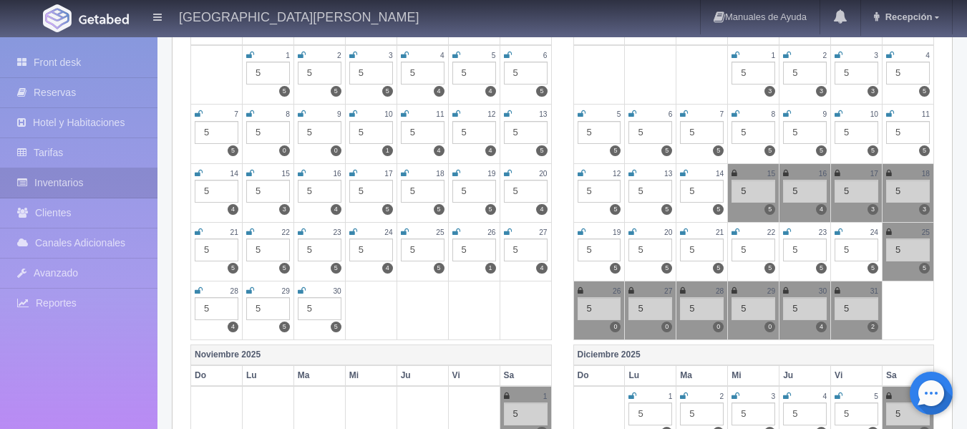
scroll to position [236, 0]
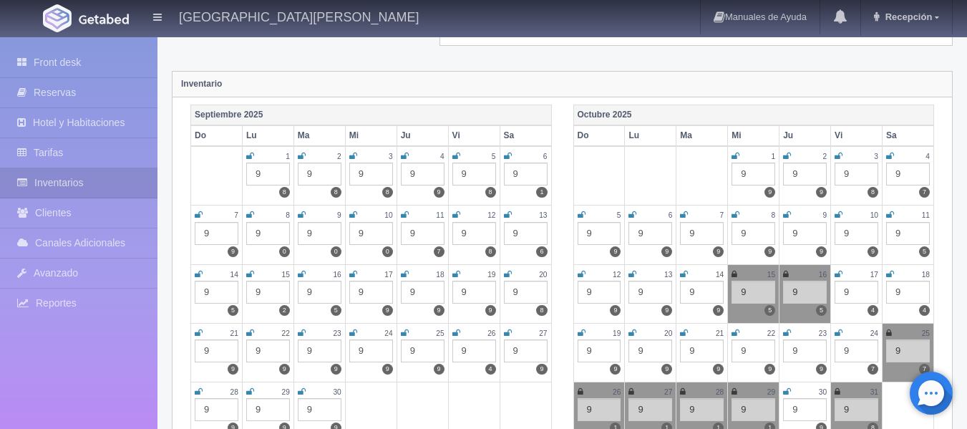
scroll to position [135, 0]
click at [838, 273] on icon at bounding box center [838, 273] width 8 height 9
click at [889, 271] on icon at bounding box center [890, 273] width 8 height 9
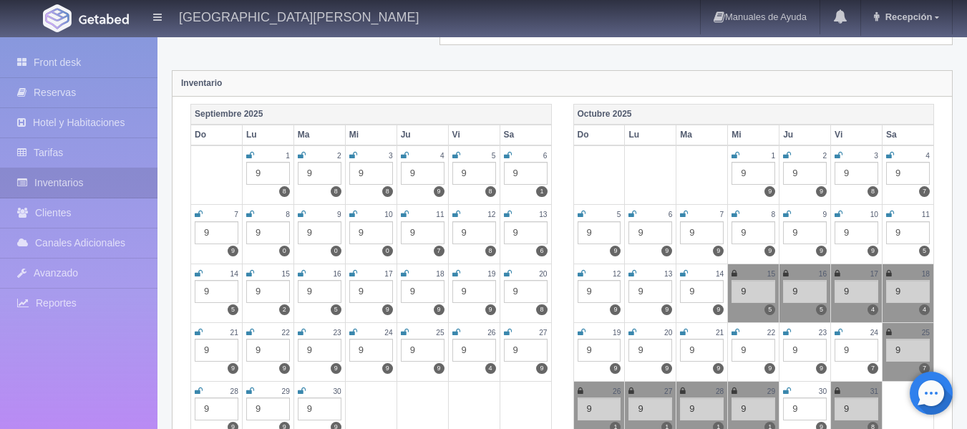
scroll to position [0, 0]
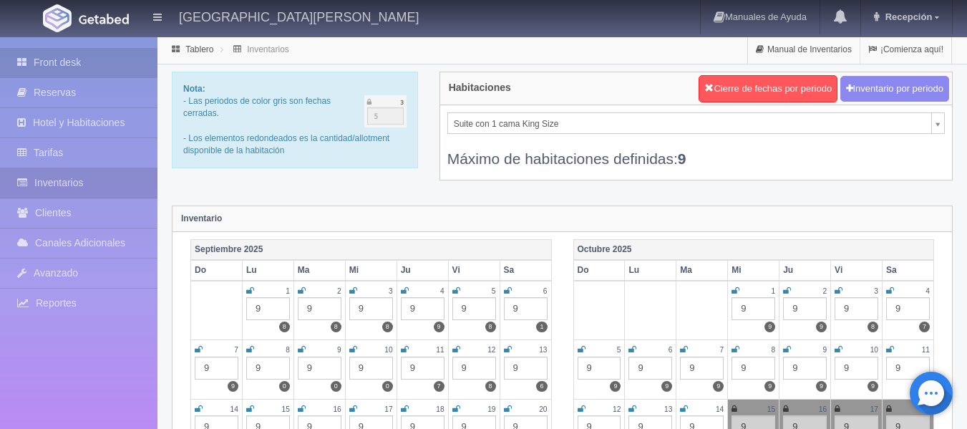
click at [67, 60] on link "Front desk" at bounding box center [78, 62] width 157 height 29
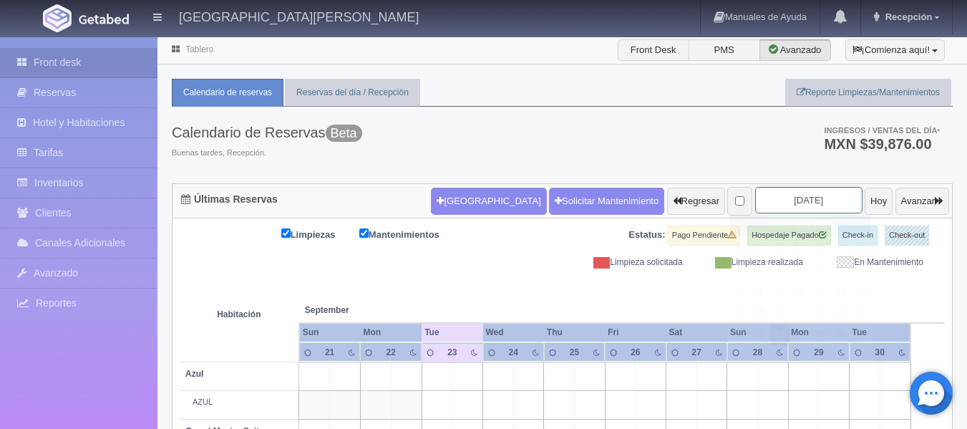
click at [781, 191] on input "[DATE]" at bounding box center [808, 200] width 107 height 26
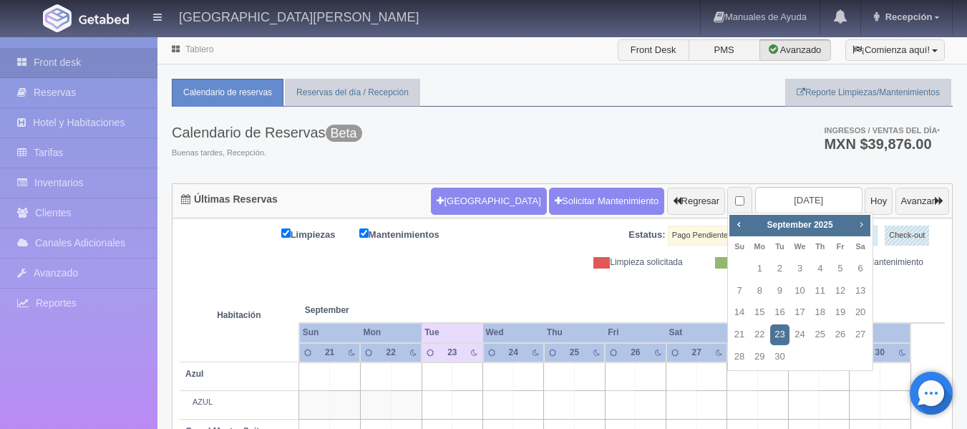
click at [861, 225] on span "Next" at bounding box center [860, 223] width 11 height 11
click at [819, 312] on link "16" at bounding box center [820, 312] width 19 height 21
type input "[DATE]"
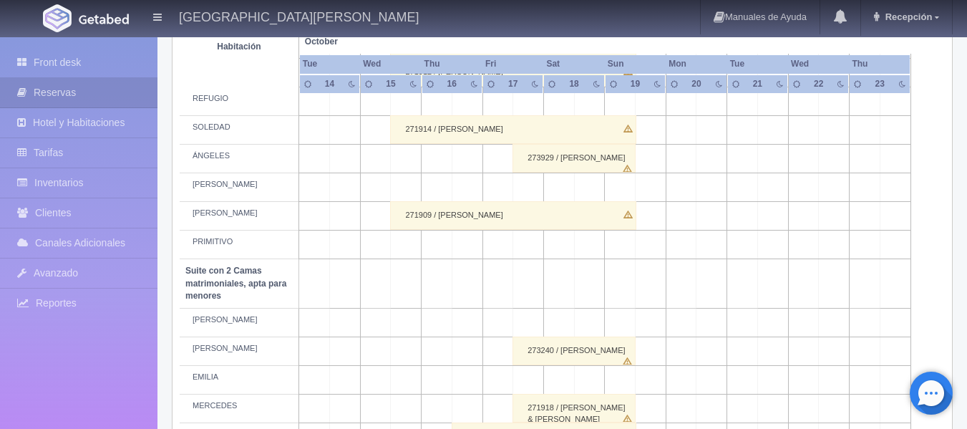
scroll to position [754, 0]
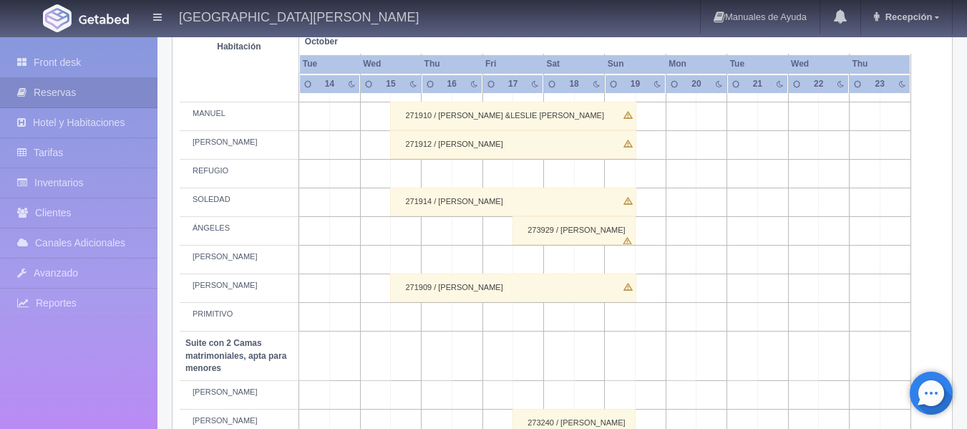
click at [686, 318] on td at bounding box center [680, 317] width 31 height 29
drag, startPoint x: 686, startPoint y: 318, endPoint x: 419, endPoint y: -87, distance: 485.0
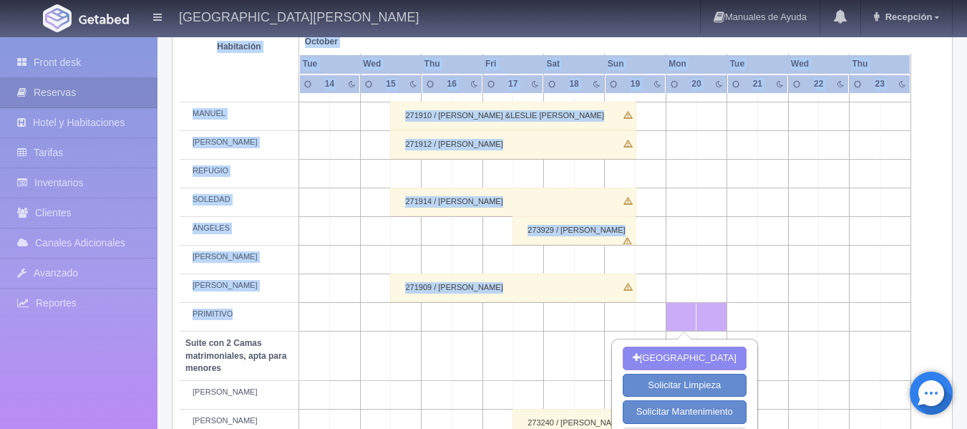
scroll to position [653, 0]
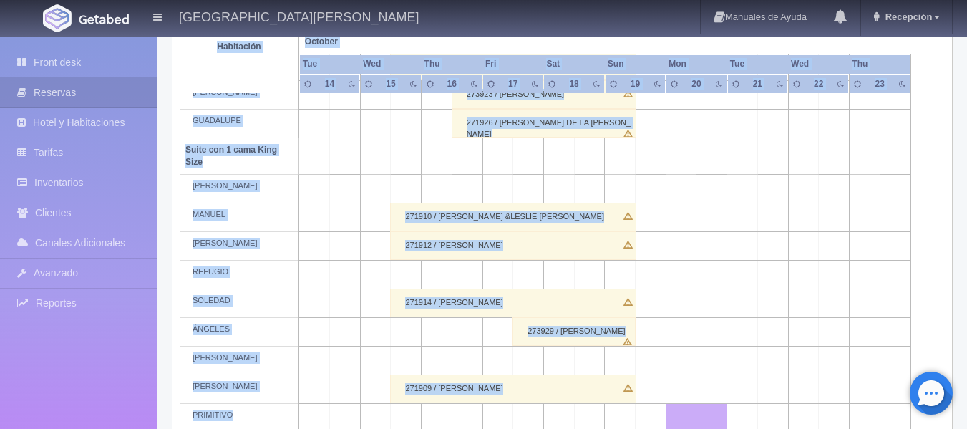
click at [341, 91] on th "14" at bounding box center [329, 83] width 61 height 19
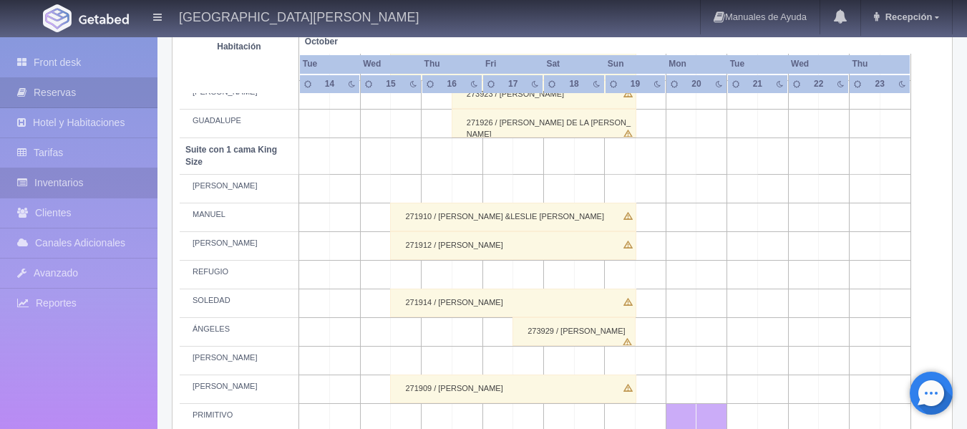
click at [107, 177] on link "Inventarios" at bounding box center [78, 182] width 157 height 29
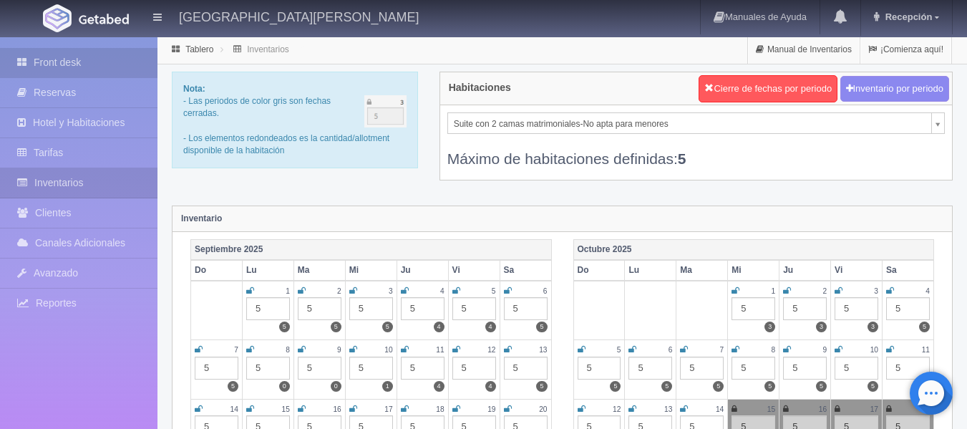
click at [94, 61] on link "Front desk" at bounding box center [78, 62] width 157 height 29
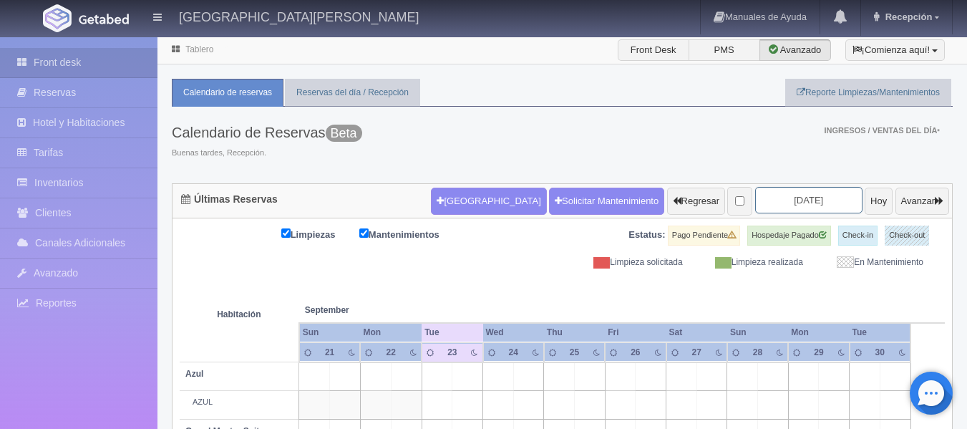
click at [780, 193] on input "[DATE]" at bounding box center [808, 200] width 107 height 26
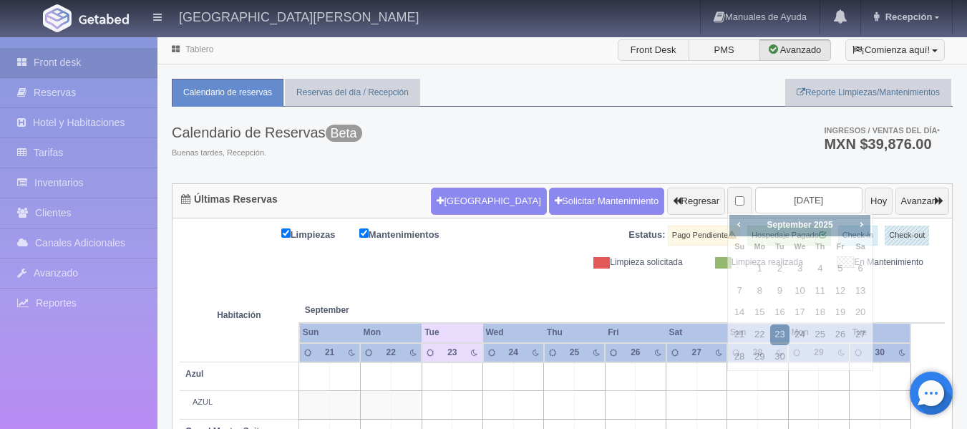
click at [630, 300] on th at bounding box center [651, 295] width 92 height 54
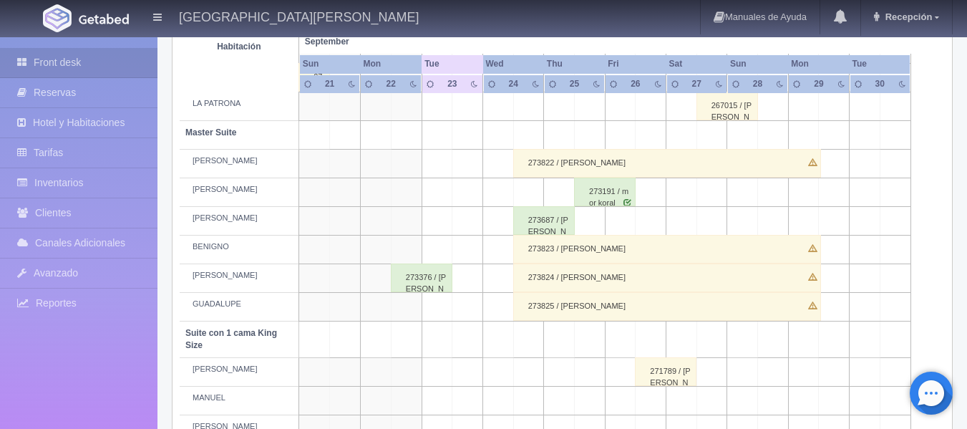
scroll to position [469, 0]
click at [517, 309] on div "273825 / Nicolas Cock" at bounding box center [667, 307] width 308 height 29
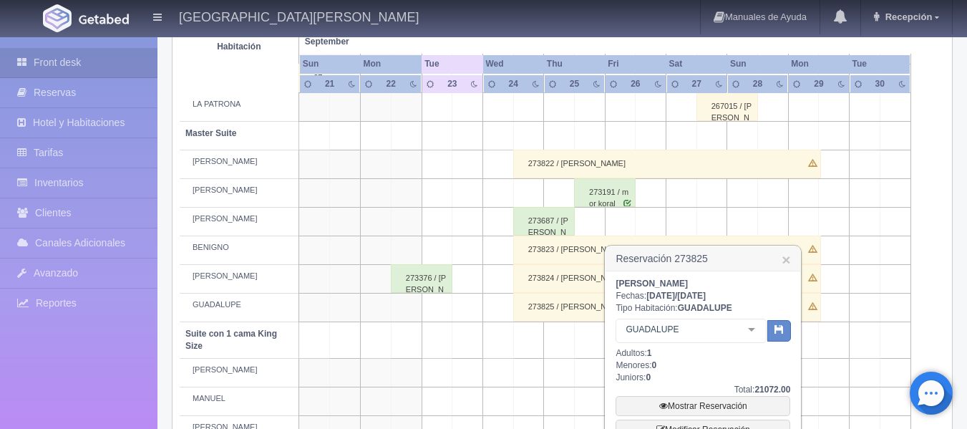
click at [492, 306] on td at bounding box center [498, 307] width 31 height 29
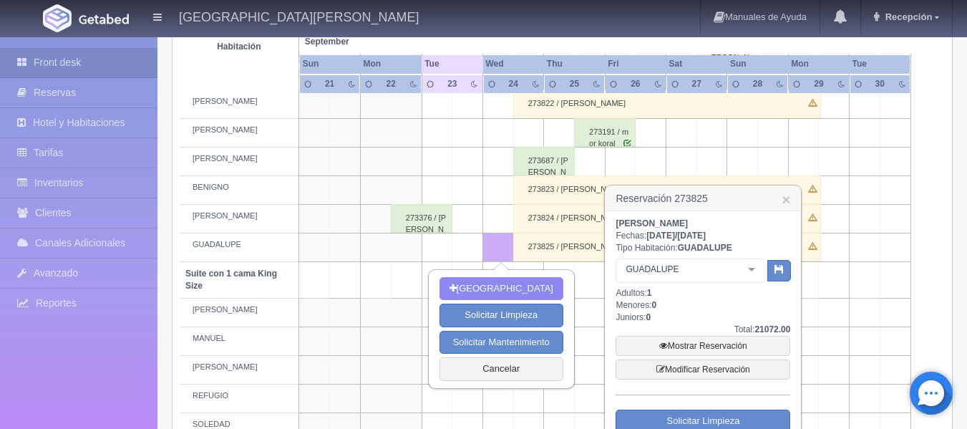
scroll to position [531, 0]
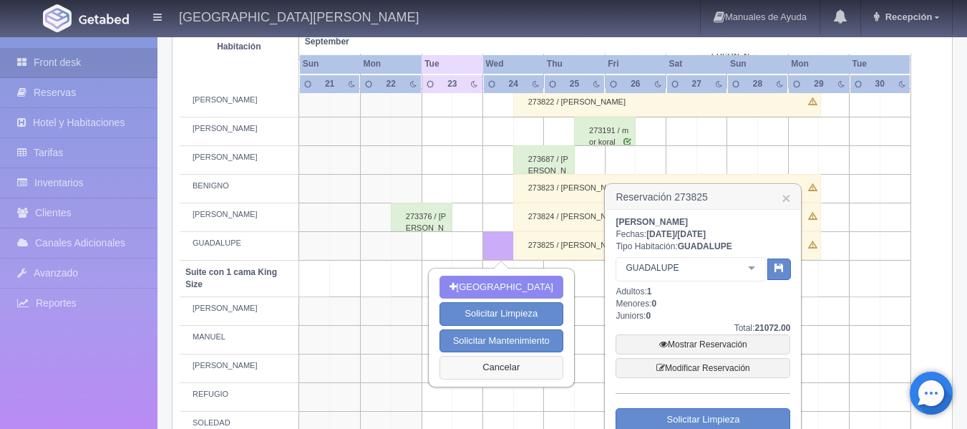
click at [520, 364] on button "Cancelar" at bounding box center [501, 368] width 124 height 24
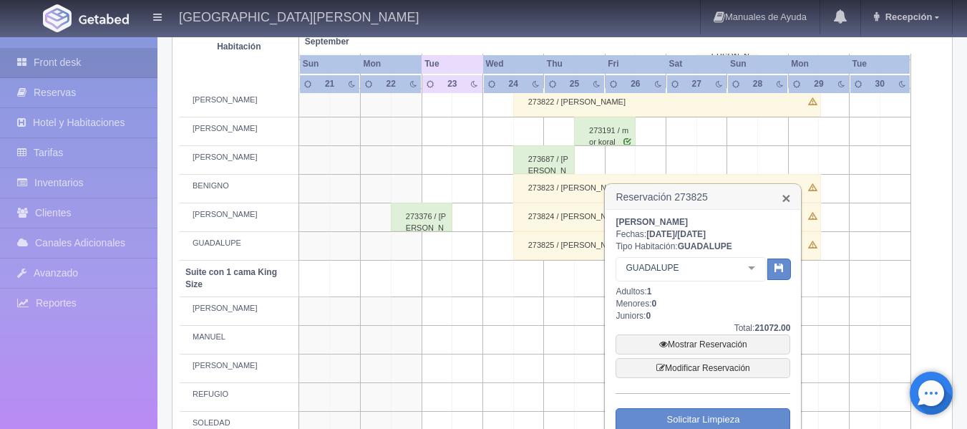
click at [789, 198] on link "×" at bounding box center [785, 197] width 9 height 15
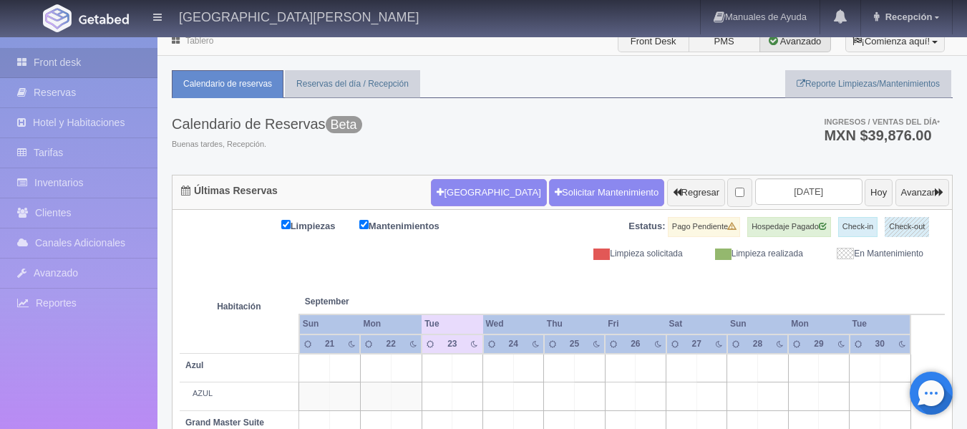
scroll to position [8, 0]
click at [801, 196] on input "2025-09-23" at bounding box center [808, 192] width 107 height 26
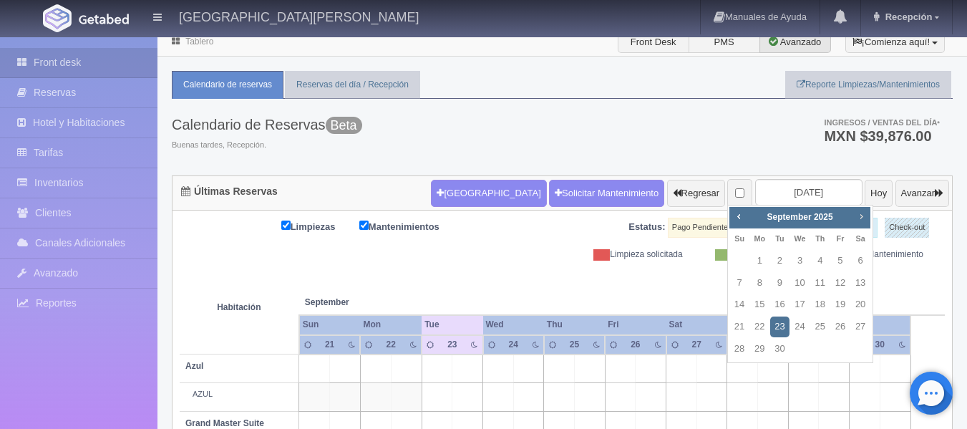
click at [861, 223] on link "Next" at bounding box center [862, 216] width 16 height 16
click at [815, 301] on link "16" at bounding box center [820, 304] width 19 height 21
type input "[DATE]"
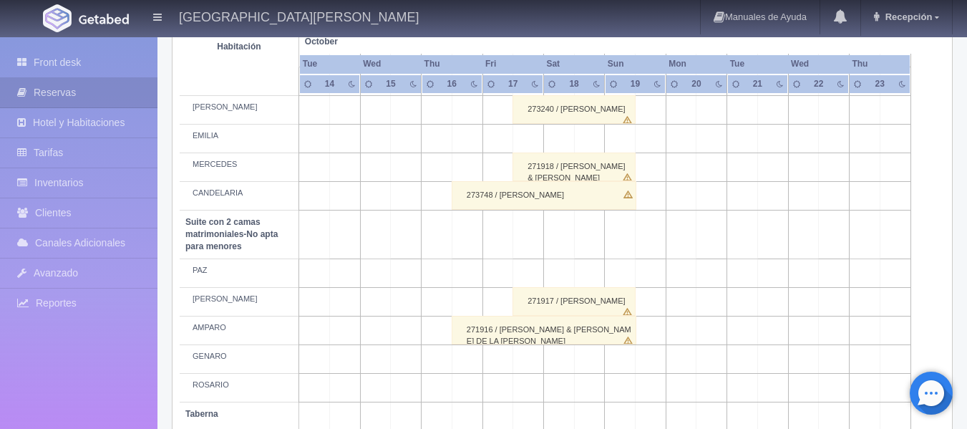
scroll to position [1067, 0]
click at [615, 162] on div "271918 / JACOB & DAMIAN CRUZ" at bounding box center [573, 167] width 123 height 29
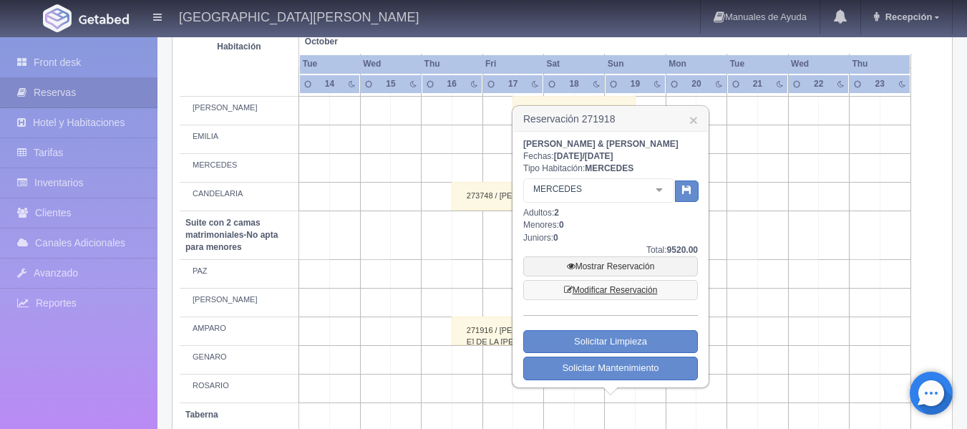
click at [606, 291] on link "Modificar Reservación" at bounding box center [610, 290] width 175 height 20
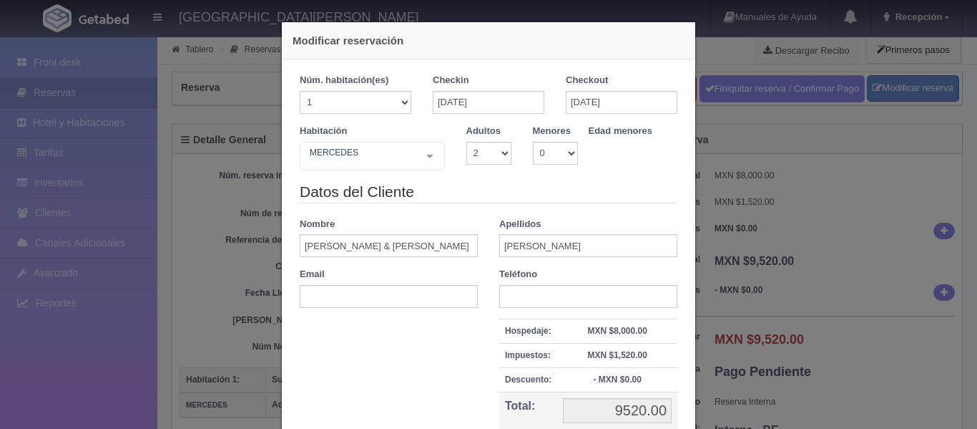
select select "2"
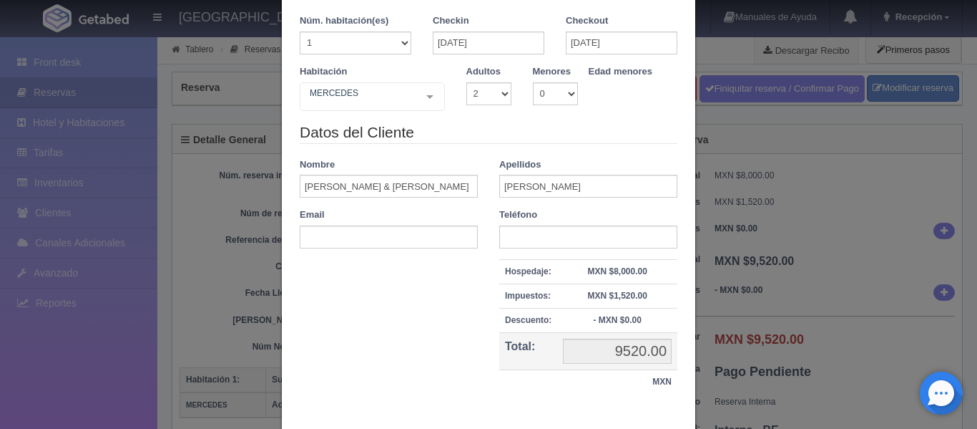
scroll to position [60, 0]
click at [568, 47] on input "[DATE]" at bounding box center [622, 42] width 112 height 23
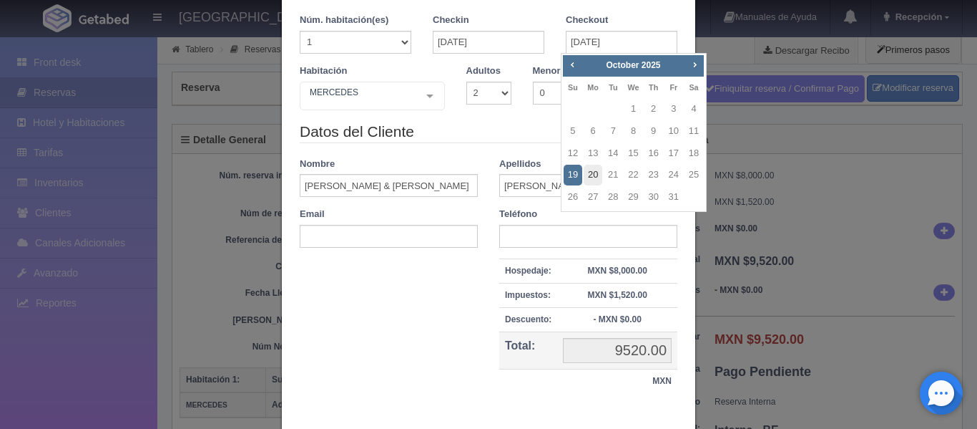
click at [595, 178] on link "20" at bounding box center [593, 175] width 19 height 21
type input "[DATE]"
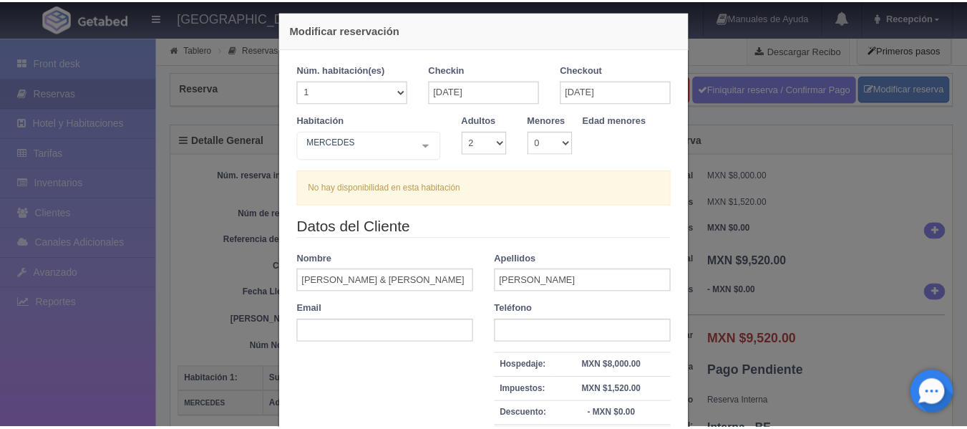
scroll to position [185, 0]
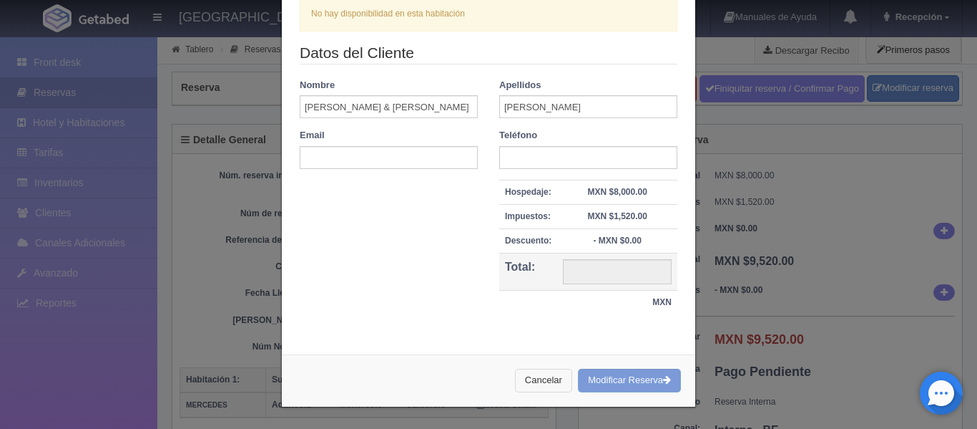
click at [543, 374] on button "Cancelar" at bounding box center [543, 380] width 57 height 24
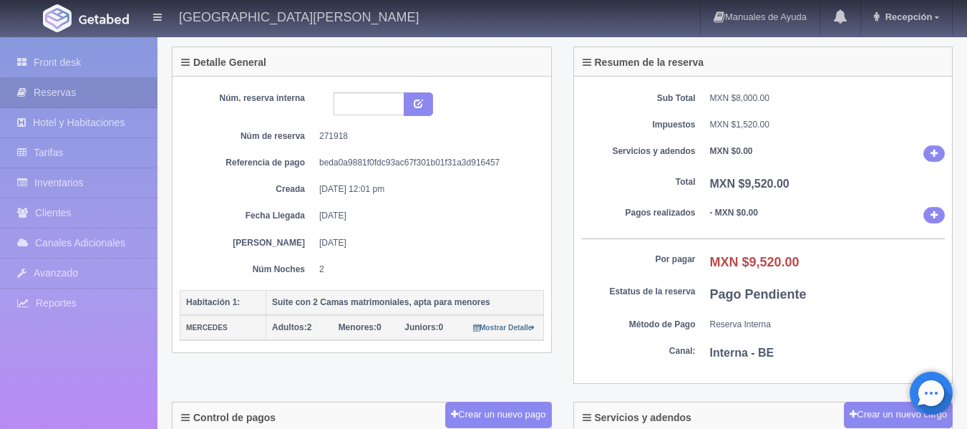
scroll to position [0, 0]
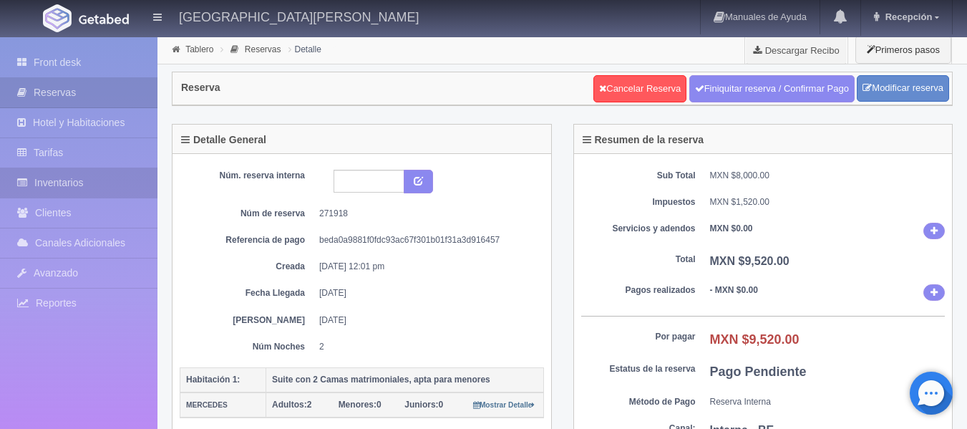
click at [72, 183] on link "Inventarios" at bounding box center [78, 182] width 157 height 29
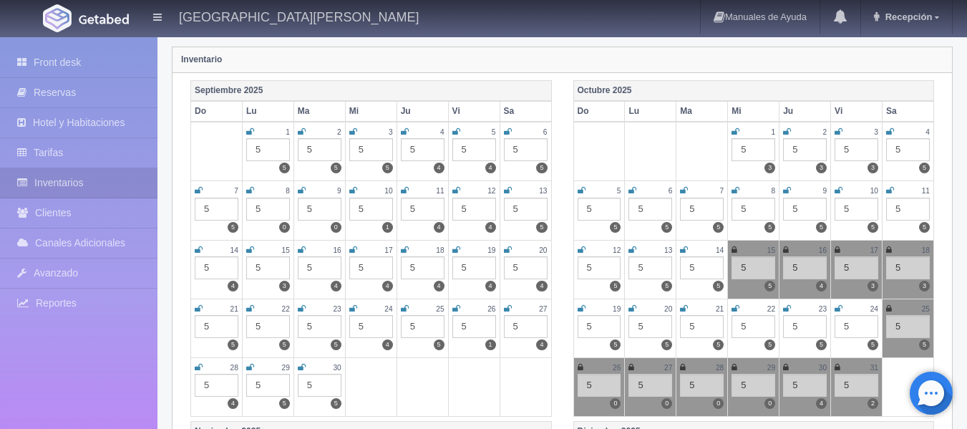
scroll to position [158, 0]
click at [786, 249] on icon at bounding box center [786, 250] width 6 height 9
click at [844, 249] on div "17" at bounding box center [856, 251] width 44 height 12
click at [836, 250] on td "17 5 3" at bounding box center [857, 269] width 52 height 59
click at [836, 250] on icon at bounding box center [837, 250] width 6 height 9
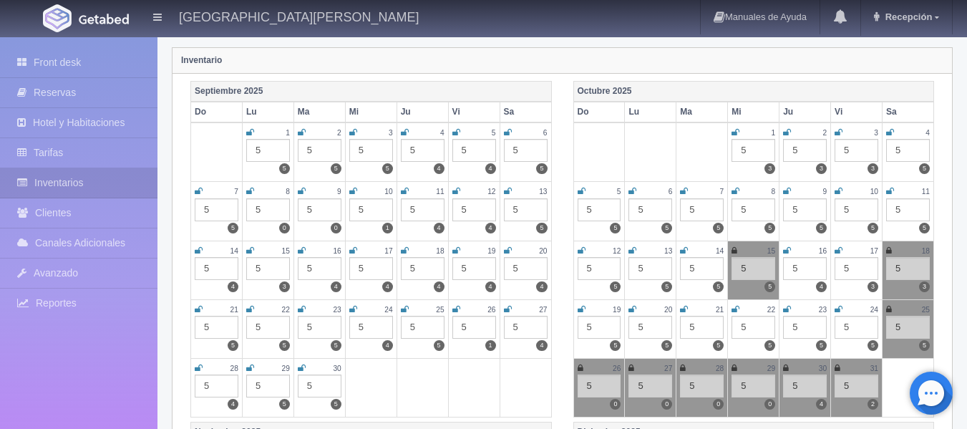
click at [785, 250] on icon at bounding box center [787, 250] width 8 height 9
click at [888, 253] on icon at bounding box center [889, 250] width 6 height 9
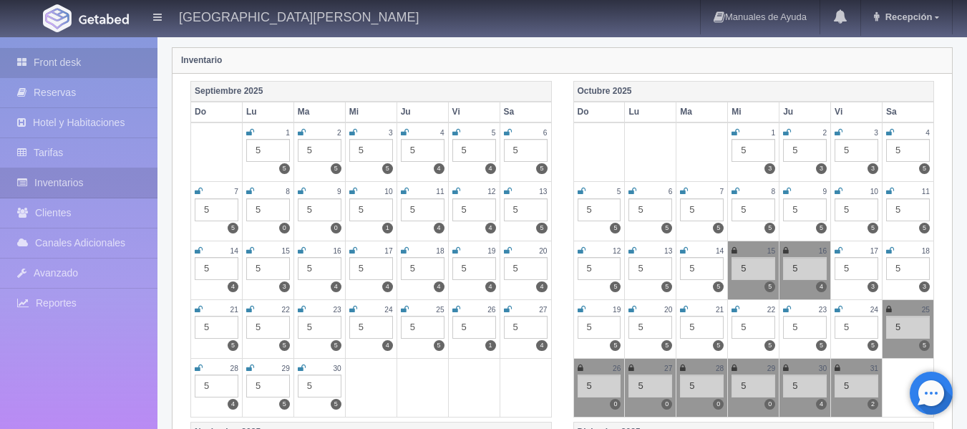
click at [98, 59] on link "Front desk" at bounding box center [78, 62] width 157 height 29
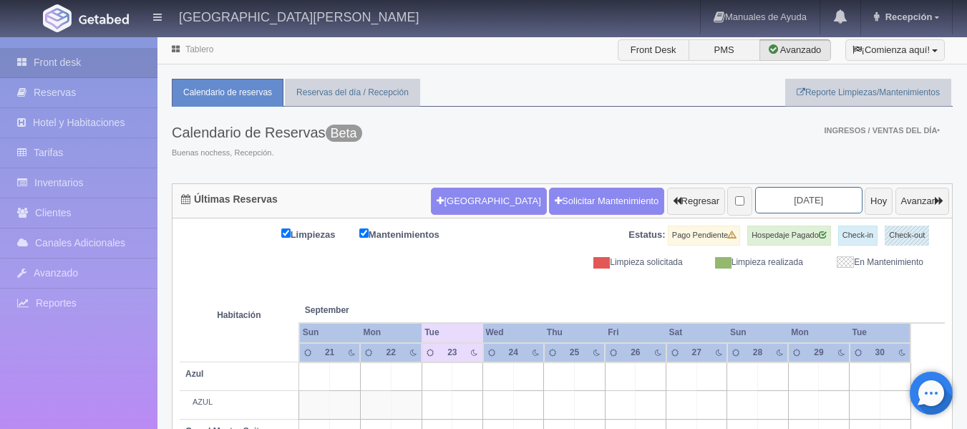
click at [801, 195] on input "[DATE]" at bounding box center [808, 200] width 107 height 26
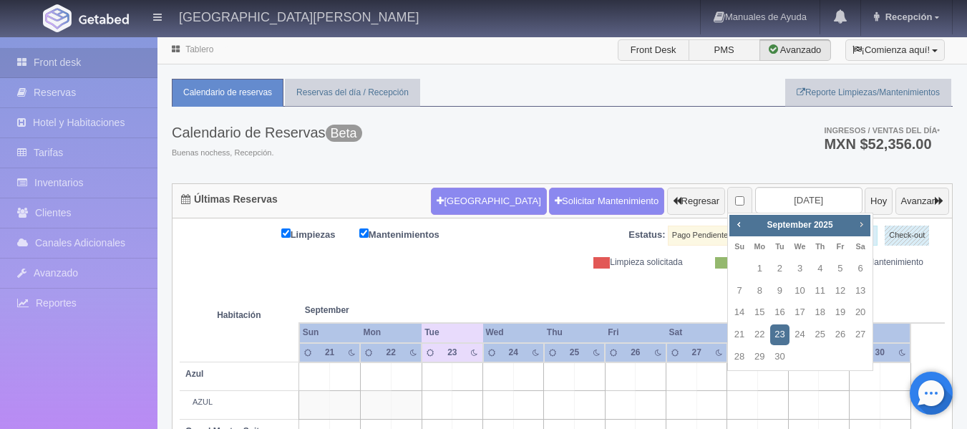
click at [859, 217] on link "Next" at bounding box center [862, 224] width 16 height 16
click at [823, 304] on link "16" at bounding box center [820, 312] width 19 height 21
type input "2025-10-16"
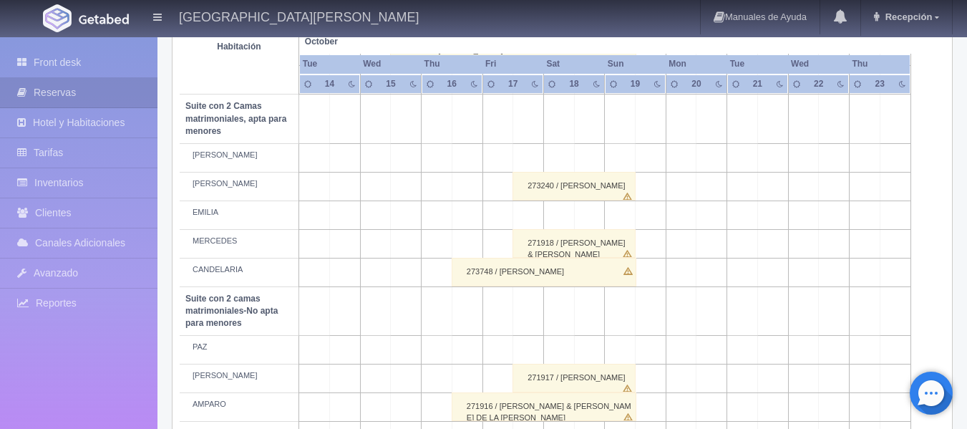
scroll to position [992, 0]
click at [620, 245] on div "271918 / JACOB & DAMIAN CRUZ" at bounding box center [573, 242] width 123 height 29
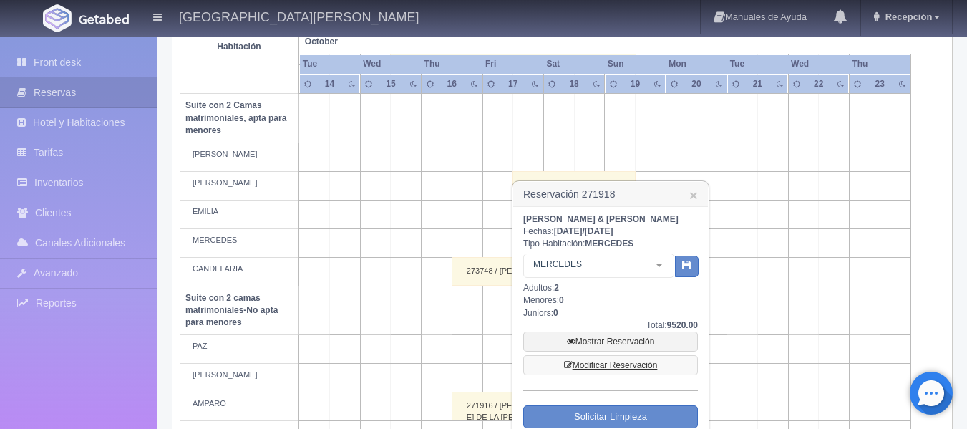
click at [616, 362] on link "Modificar Reservación" at bounding box center [610, 365] width 175 height 20
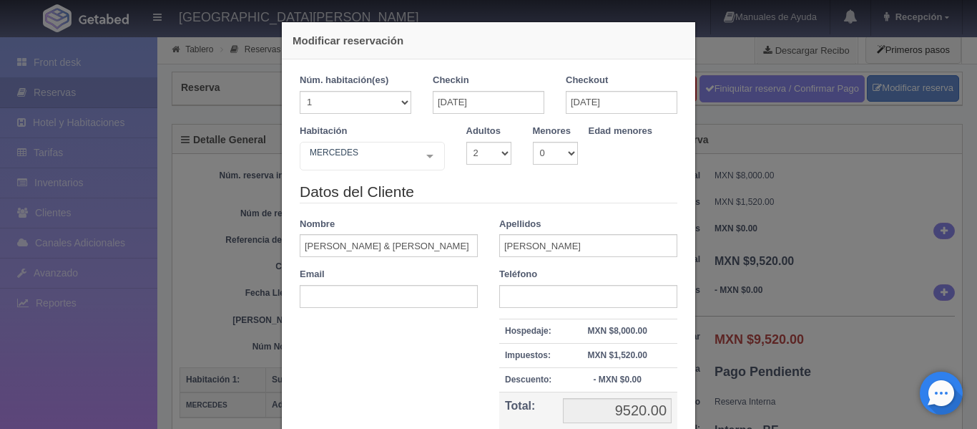
select select "2"
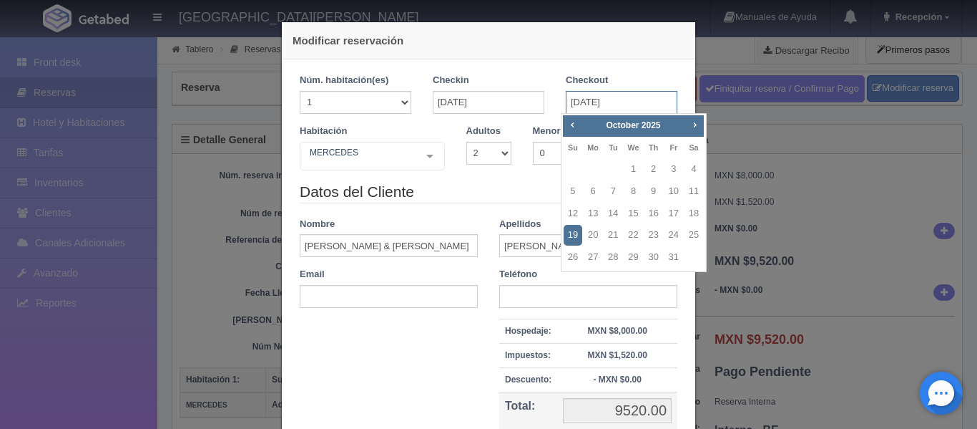
click at [575, 97] on input "19-10-2025" at bounding box center [622, 102] width 112 height 23
click at [590, 235] on link "20" at bounding box center [593, 235] width 19 height 21
type input "20-10-2025"
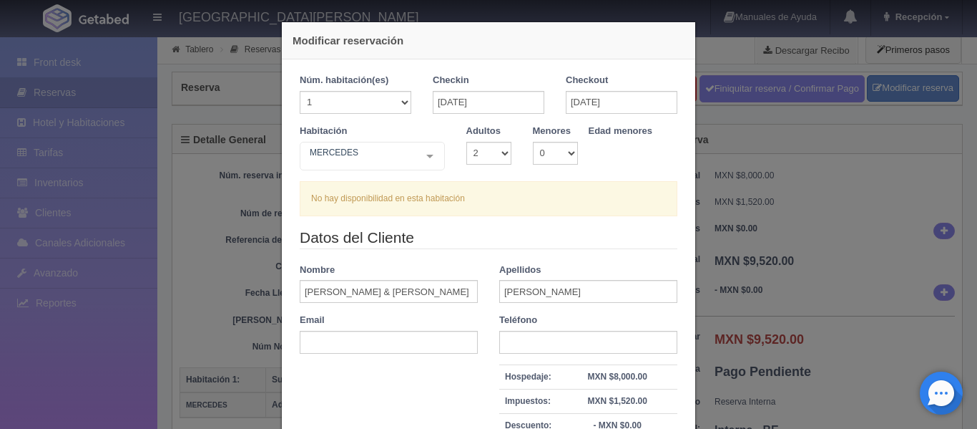
click at [590, 235] on legend "Datos del Cliente" at bounding box center [489, 238] width 378 height 22
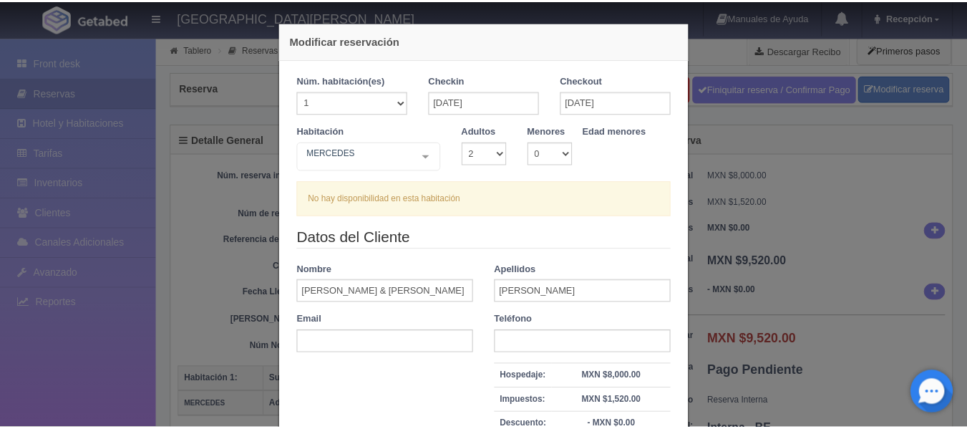
scroll to position [185, 0]
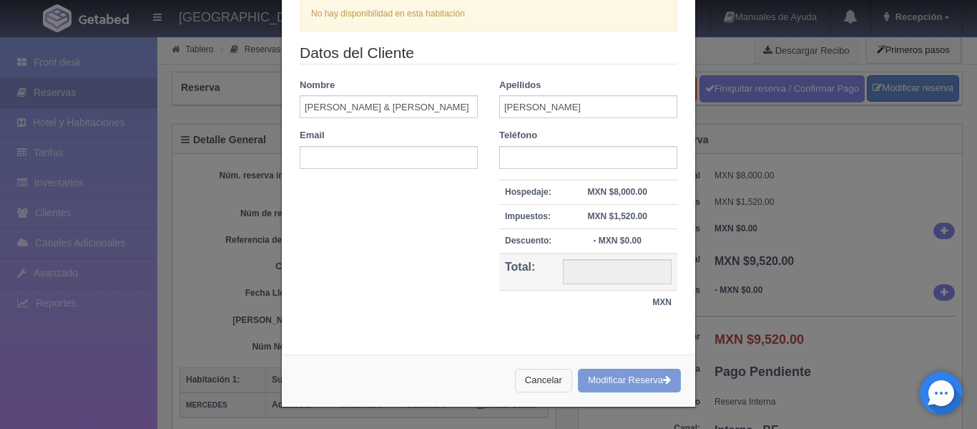
click at [537, 372] on button "Cancelar" at bounding box center [543, 380] width 57 height 24
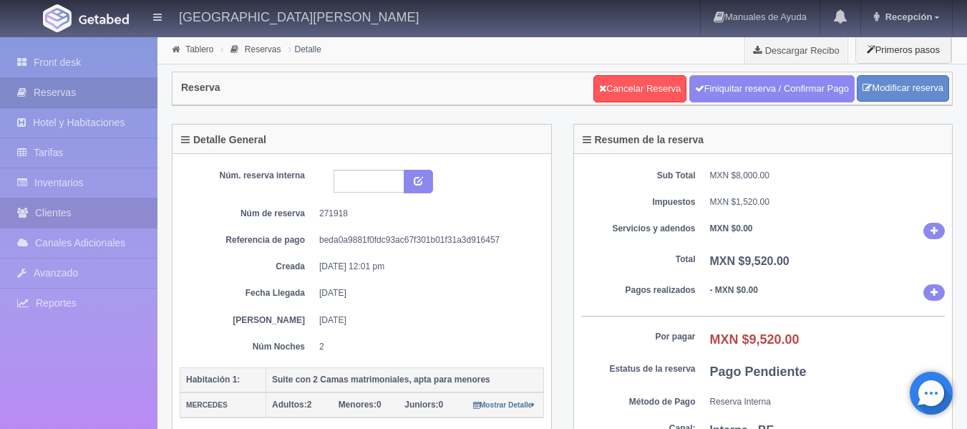
click at [94, 215] on link "Clientes" at bounding box center [78, 212] width 157 height 29
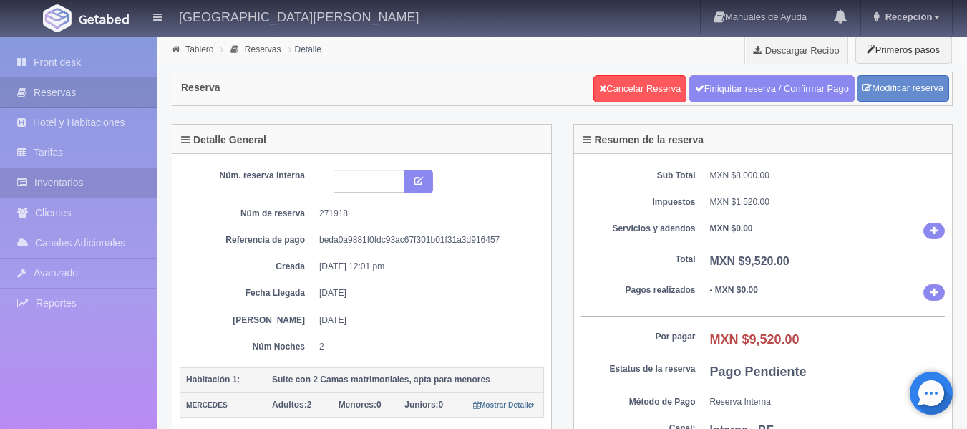
click at [67, 186] on link "Inventarios" at bounding box center [78, 182] width 157 height 29
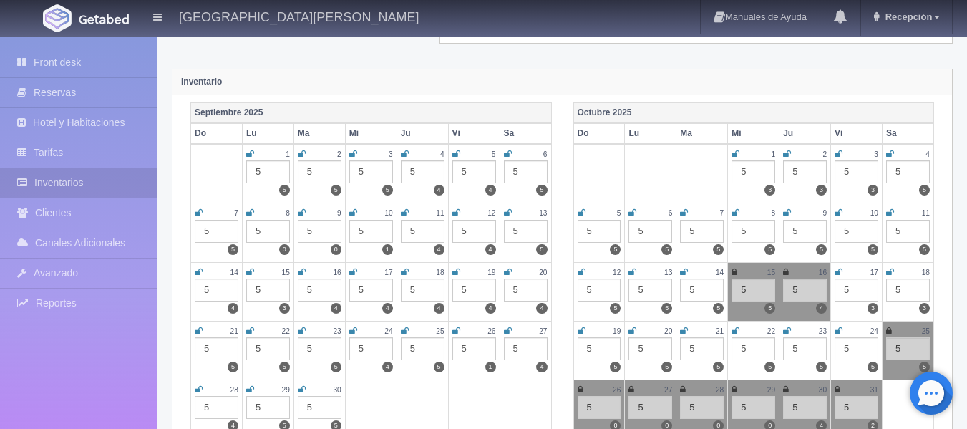
scroll to position [141, 0]
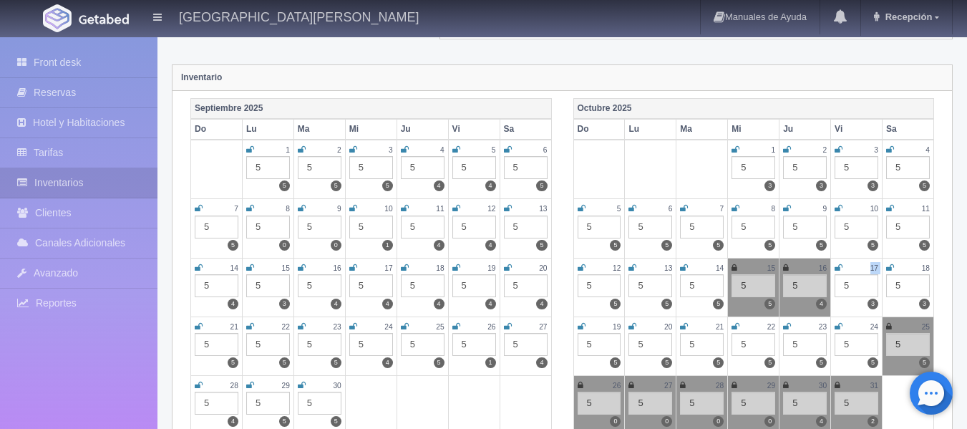
drag, startPoint x: 841, startPoint y: 275, endPoint x: 839, endPoint y: 260, distance: 14.6
click at [839, 260] on td "17 5 3" at bounding box center [857, 287] width 52 height 59
click at [840, 267] on icon at bounding box center [838, 267] width 8 height 9
click at [890, 268] on icon at bounding box center [890, 267] width 8 height 9
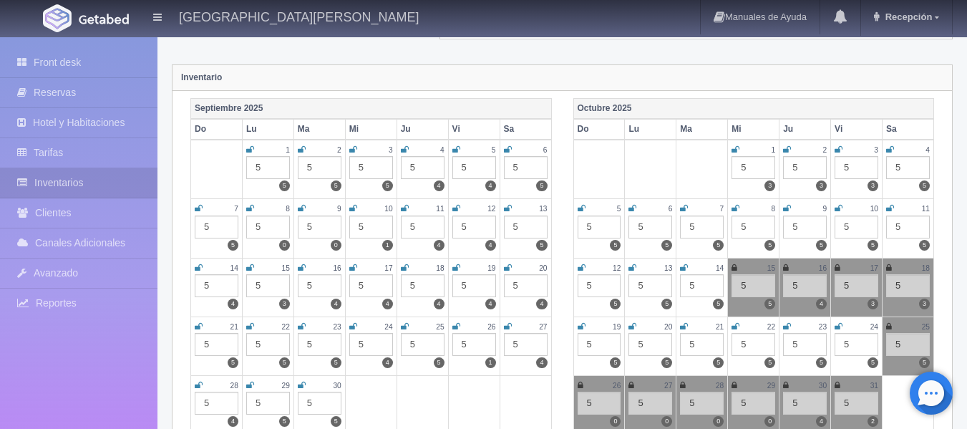
click at [584, 325] on icon at bounding box center [581, 326] width 8 height 9
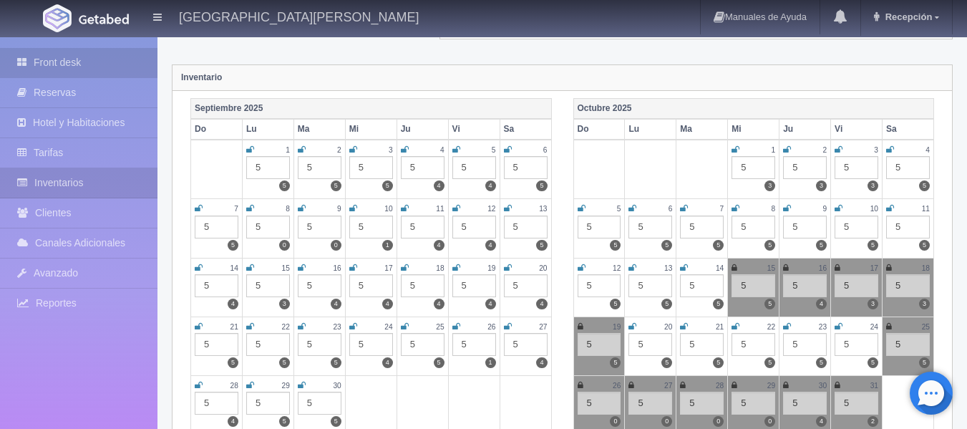
click at [132, 57] on link "Front desk" at bounding box center [78, 62] width 157 height 29
